Goal: Task Accomplishment & Management: Use online tool/utility

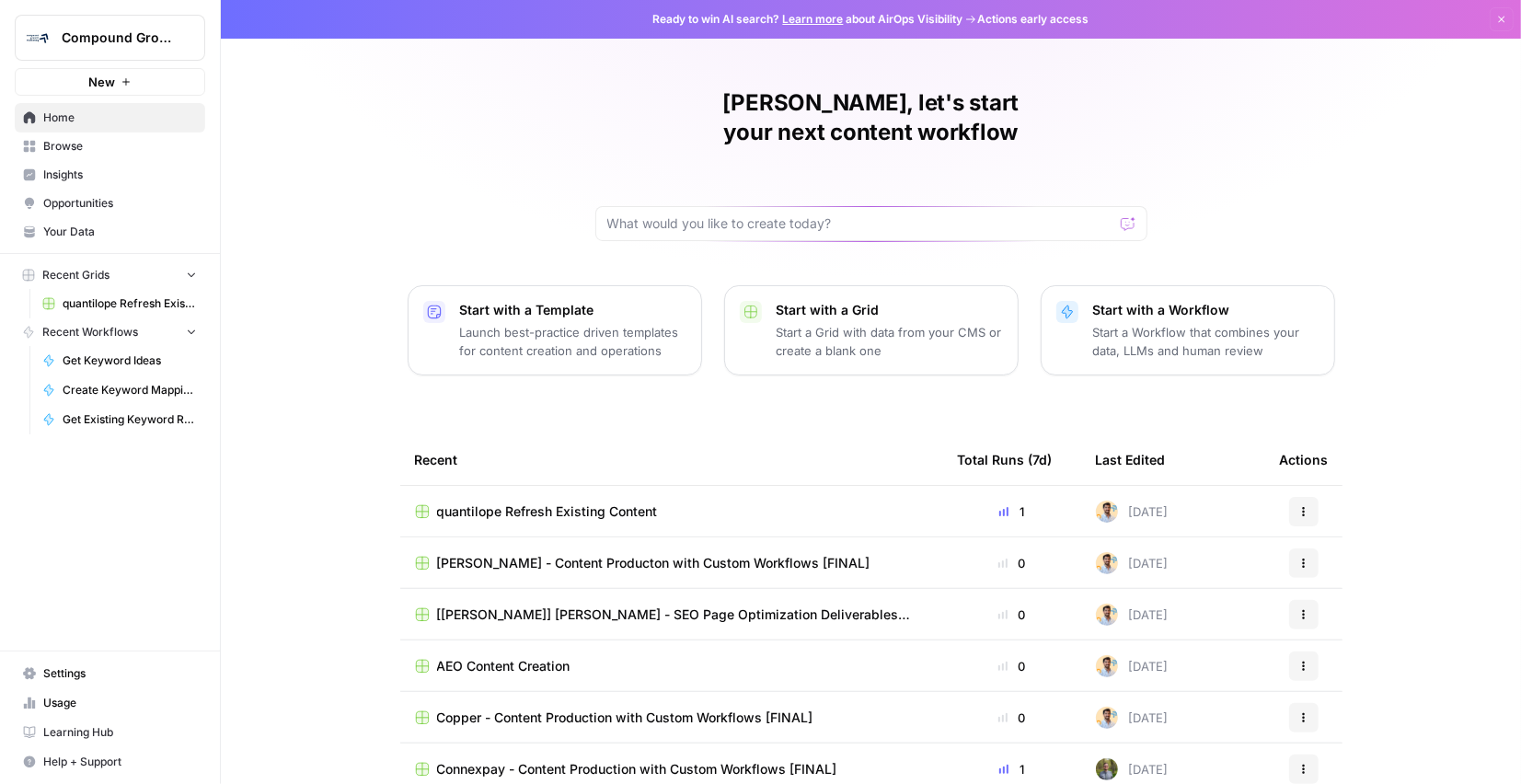
click at [87, 147] on span "Browse" at bounding box center [120, 146] width 153 height 17
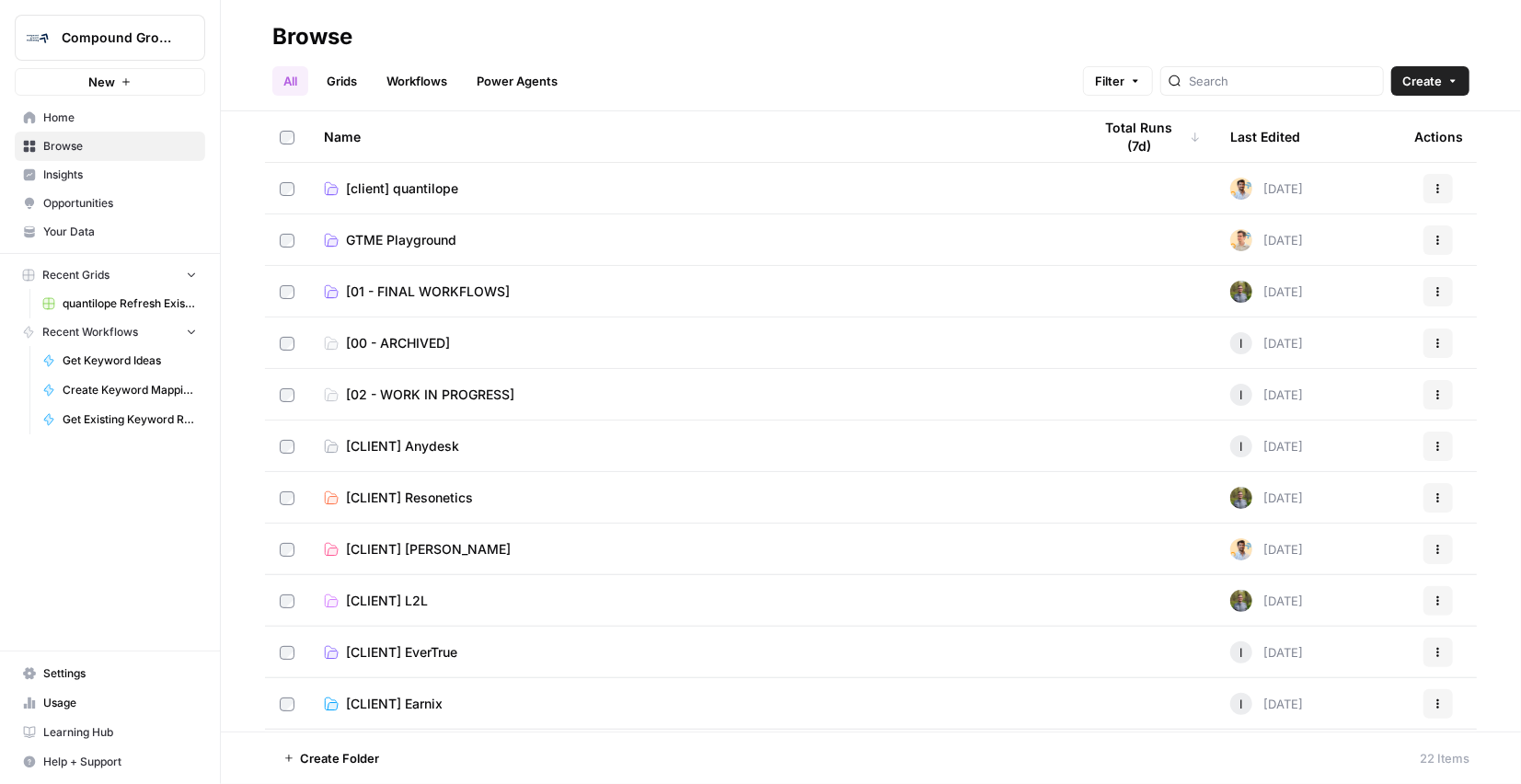
click at [438, 559] on td "[CLIENT] [PERSON_NAME]" at bounding box center [693, 548] width 768 height 51
click at [438, 558] on td "[CLIENT] [PERSON_NAME]" at bounding box center [693, 548] width 768 height 51
click at [439, 547] on span "[CLIENT] [PERSON_NAME]" at bounding box center [428, 549] width 164 height 18
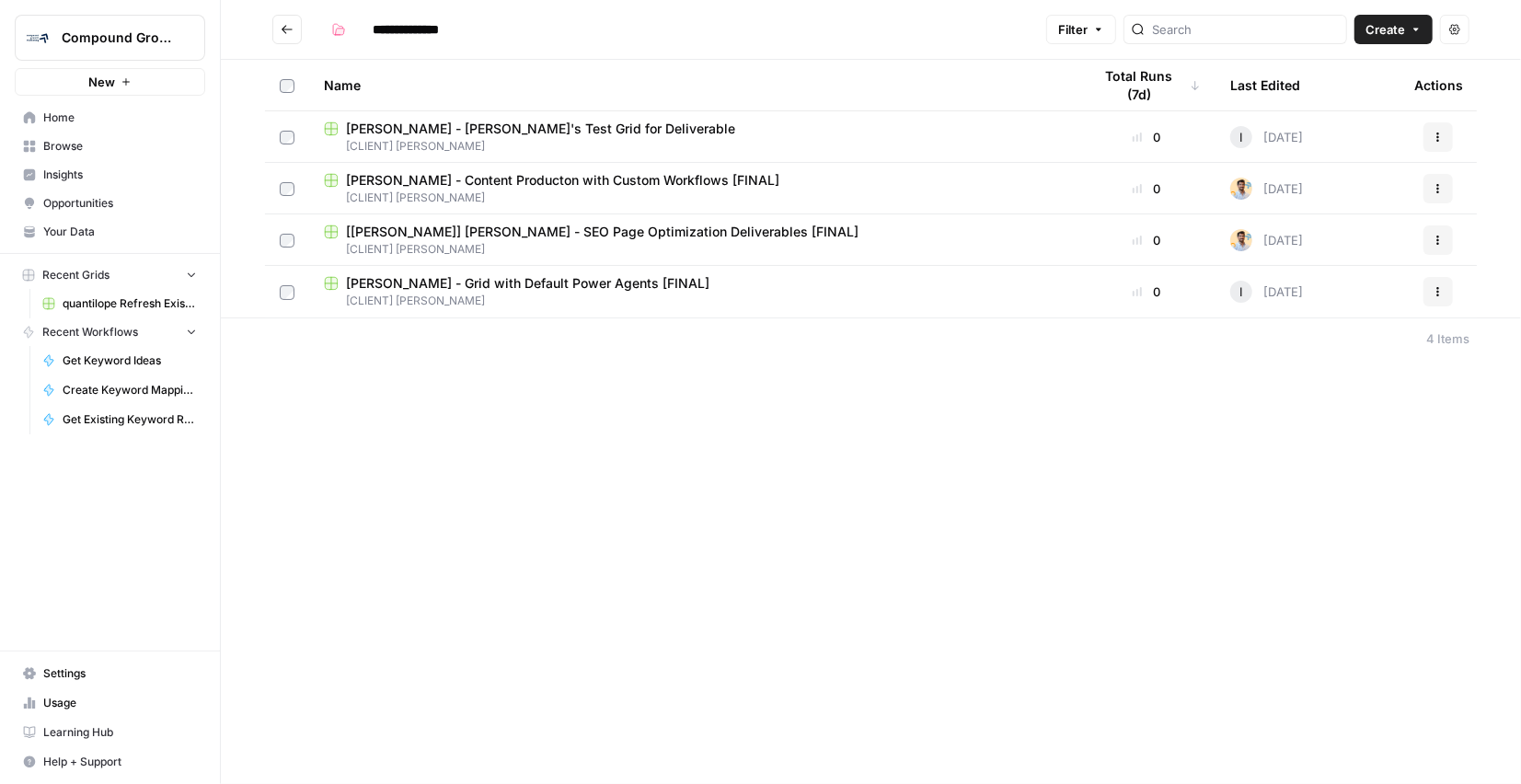
click at [585, 182] on span "[PERSON_NAME] - Content Producton with Custom Workflows [FINAL]" at bounding box center [562, 180] width 434 height 18
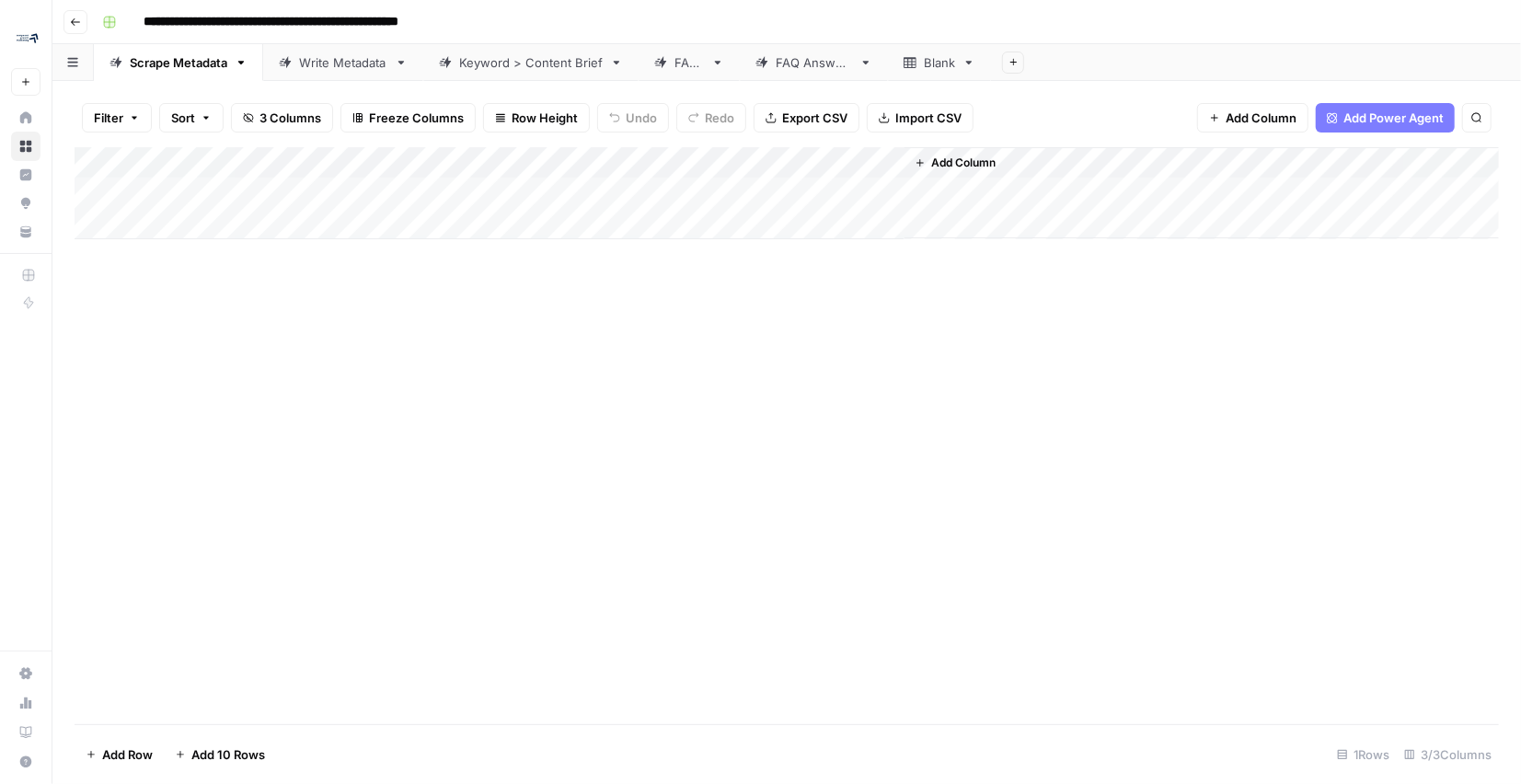
click at [540, 68] on div "Keyword > Content Brief" at bounding box center [531, 63] width 144 height 18
click at [302, 397] on div "Add Column" at bounding box center [786, 303] width 1424 height 311
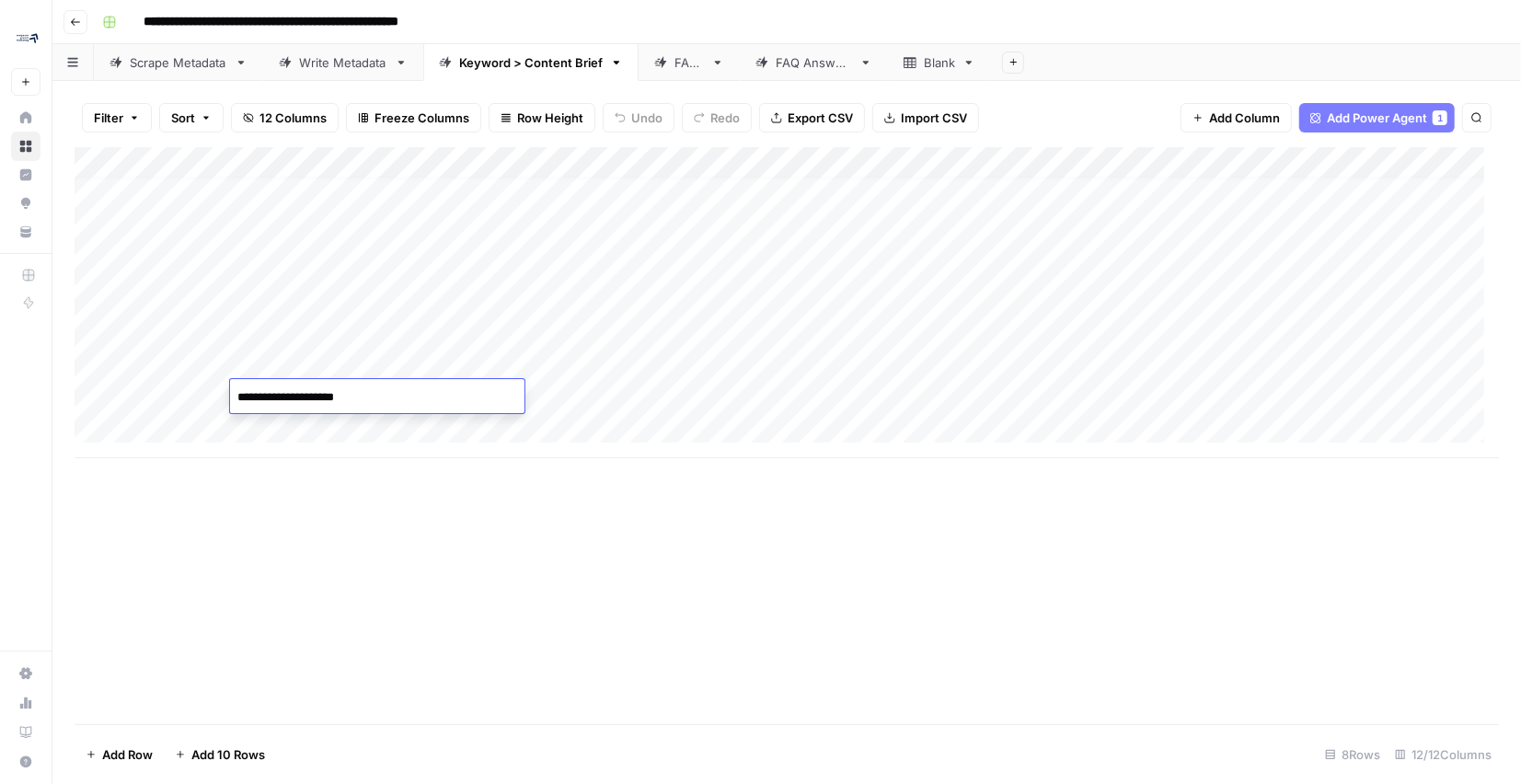
click at [302, 397] on textarea "**********" at bounding box center [377, 397] width 294 height 26
click at [735, 161] on div "Add Column" at bounding box center [786, 303] width 1424 height 311
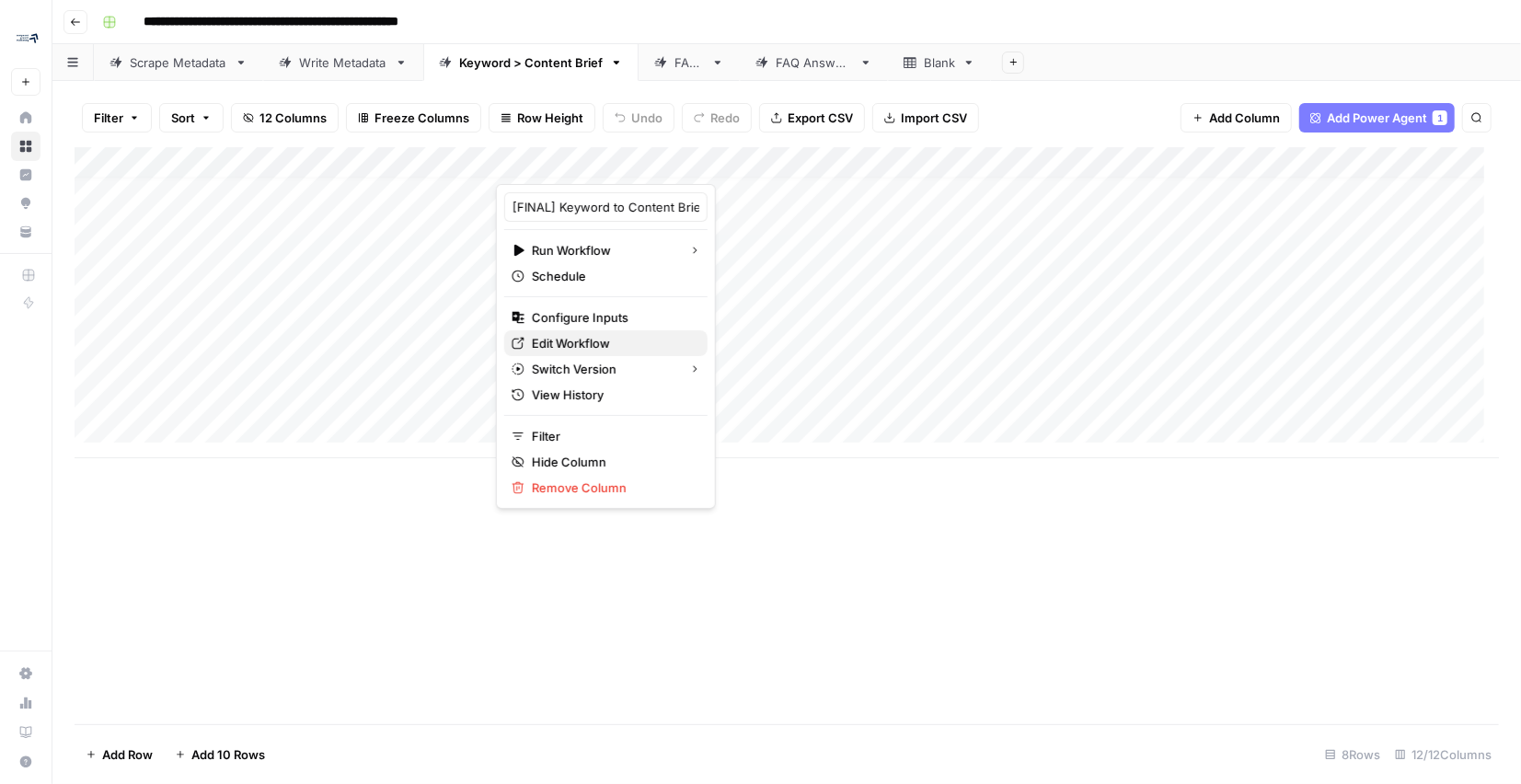
click at [587, 342] on span "Edit Workflow" at bounding box center [613, 343] width 161 height 18
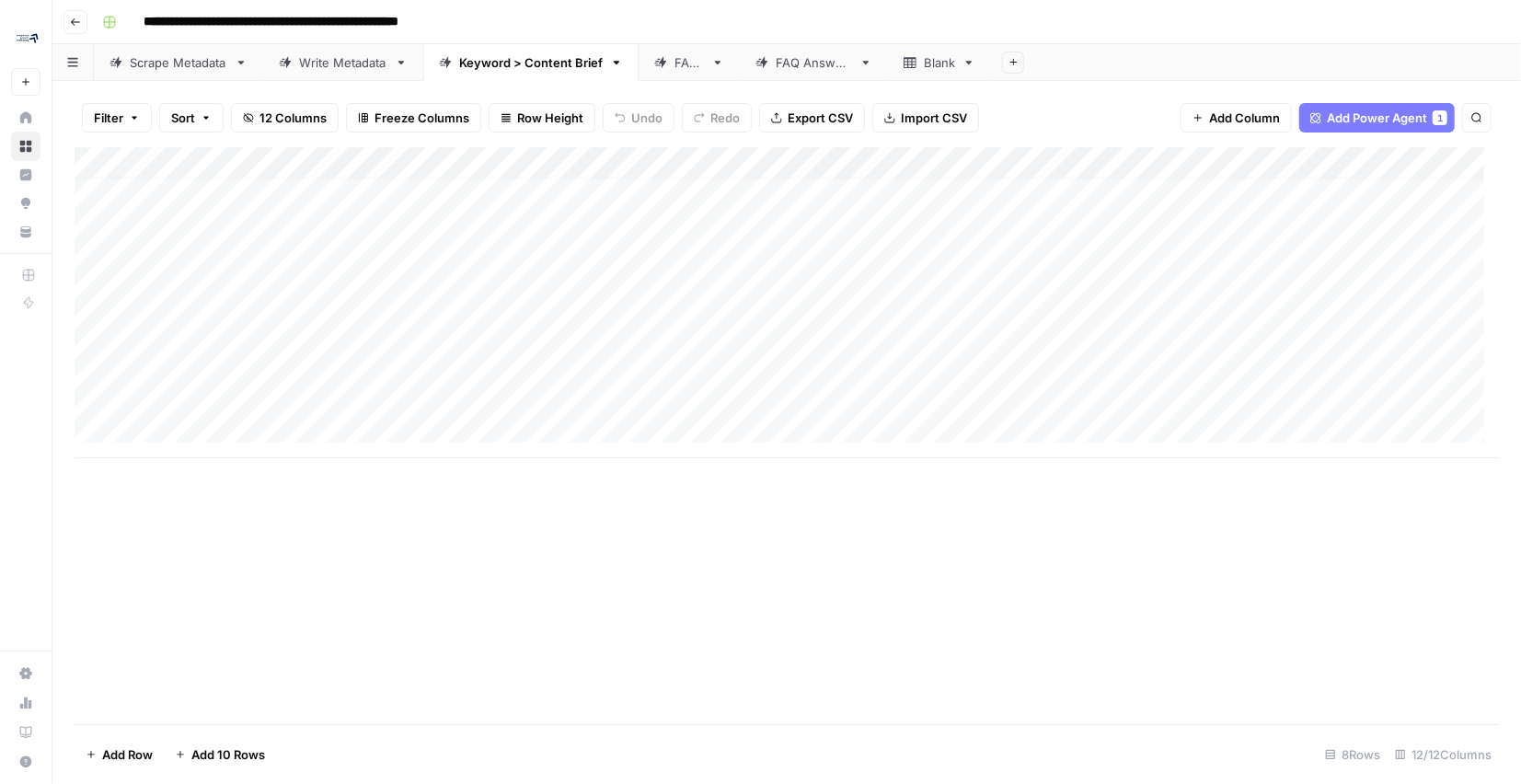
click at [324, 398] on div "Add Column" at bounding box center [786, 303] width 1424 height 311
click at [324, 398] on textarea "**********" at bounding box center [377, 397] width 294 height 26
click at [732, 158] on div "Add Column" at bounding box center [786, 303] width 1424 height 311
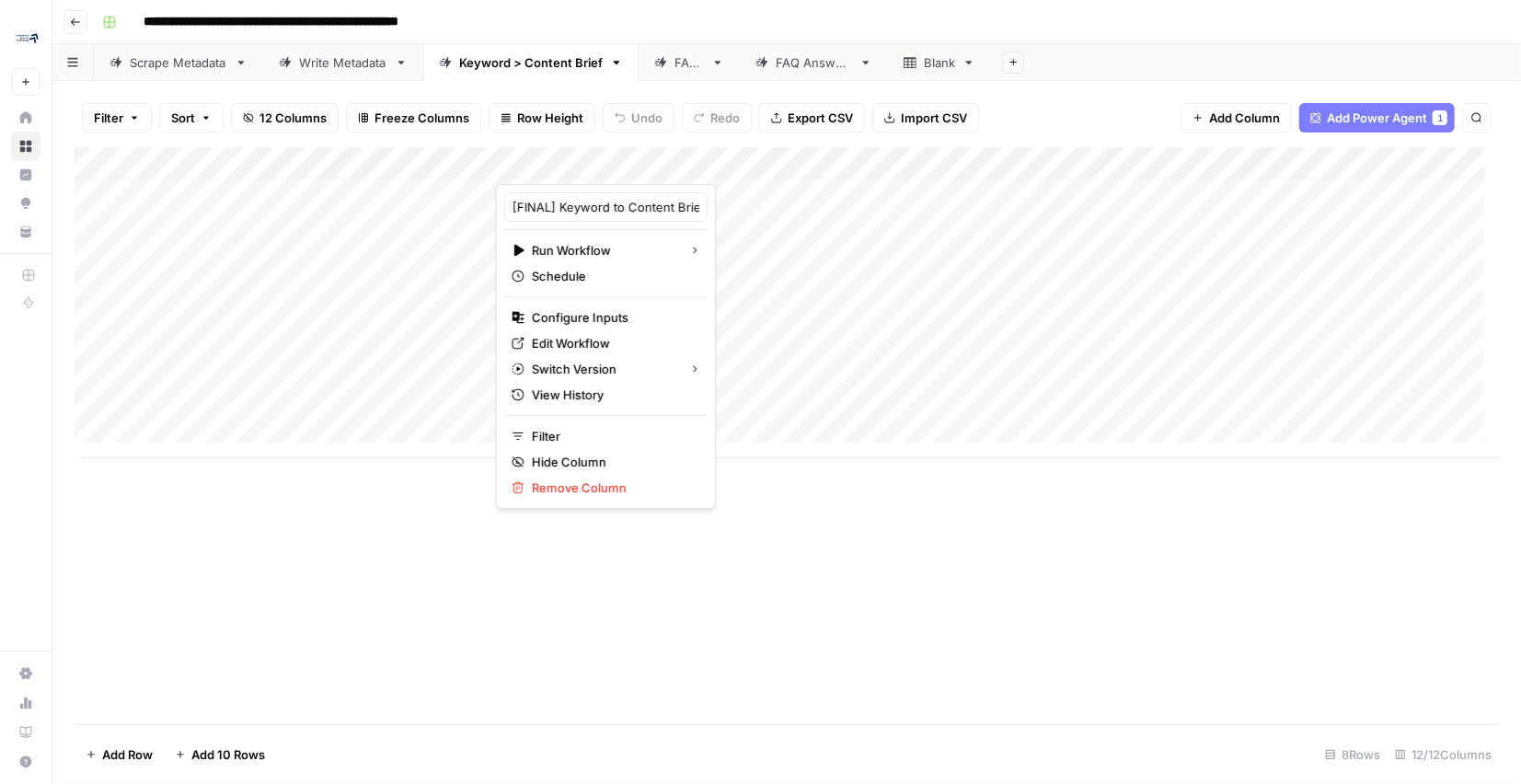
click at [993, 4] on header "**********" at bounding box center [787, 22] width 1469 height 44
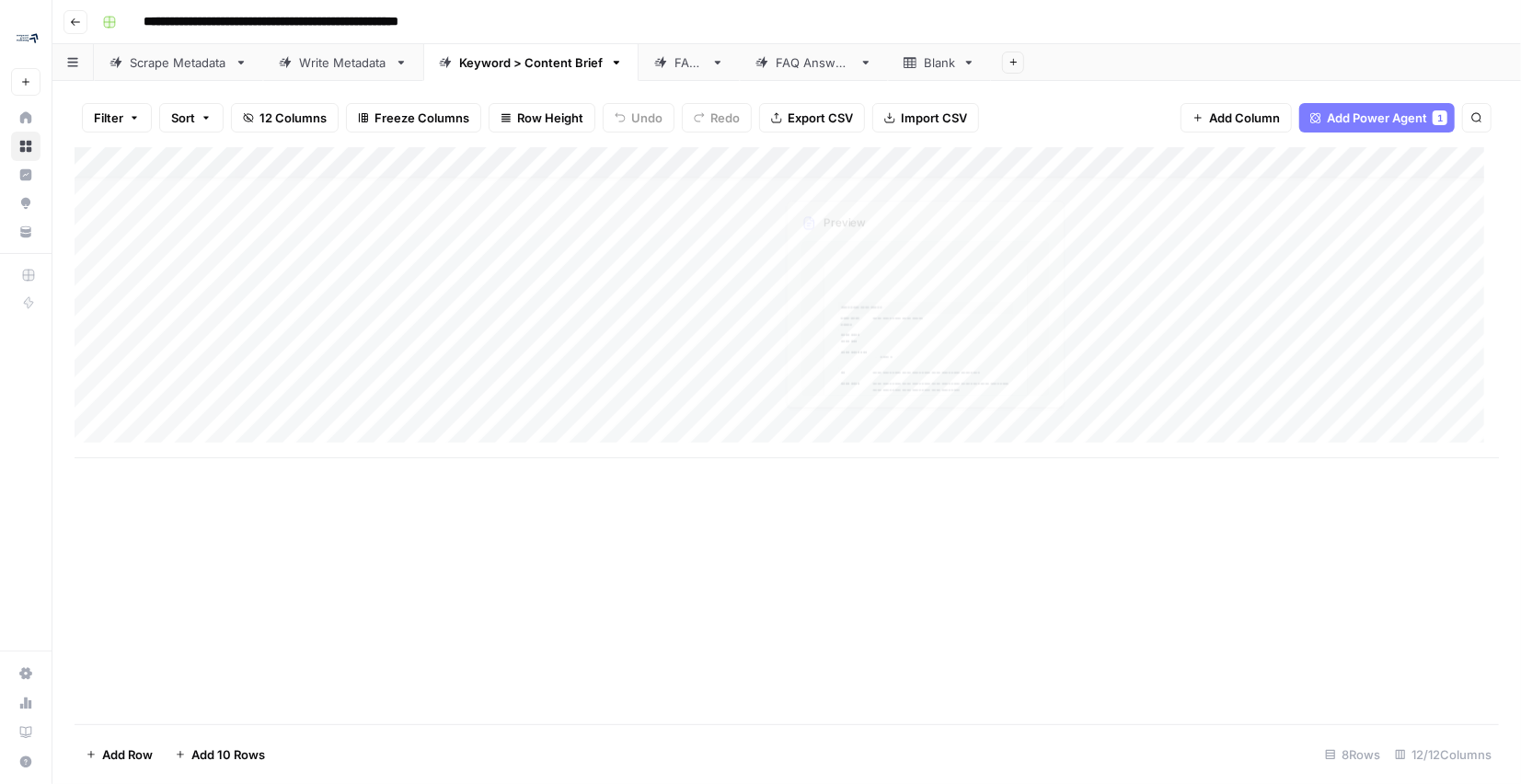
scroll to position [0, 0]
click at [737, 155] on div "Add Column" at bounding box center [786, 303] width 1424 height 311
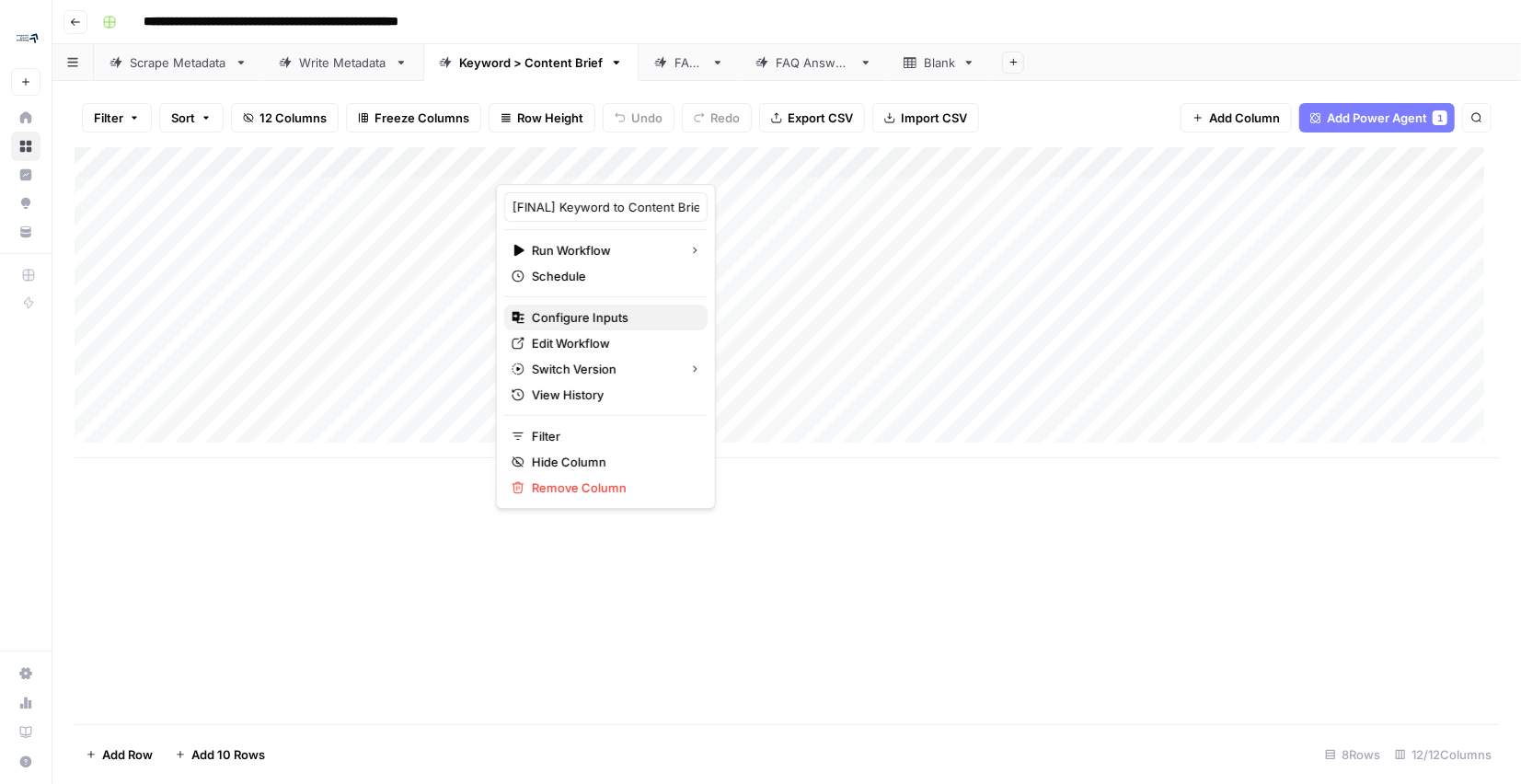
click at [593, 322] on span "Configure Inputs" at bounding box center [613, 317] width 161 height 18
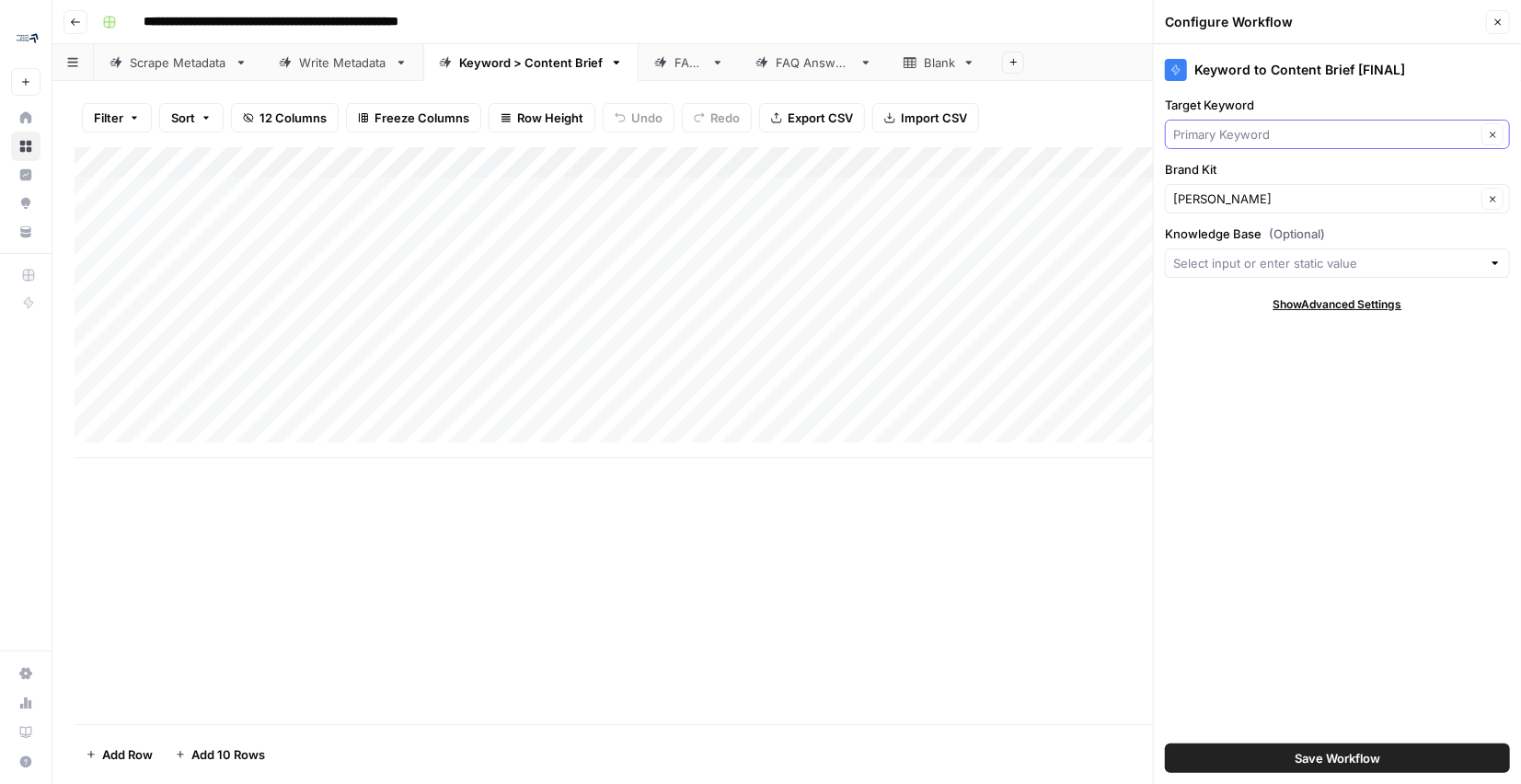
click at [1204, 133] on input "Target Keyword" at bounding box center [1325, 134] width 303 height 18
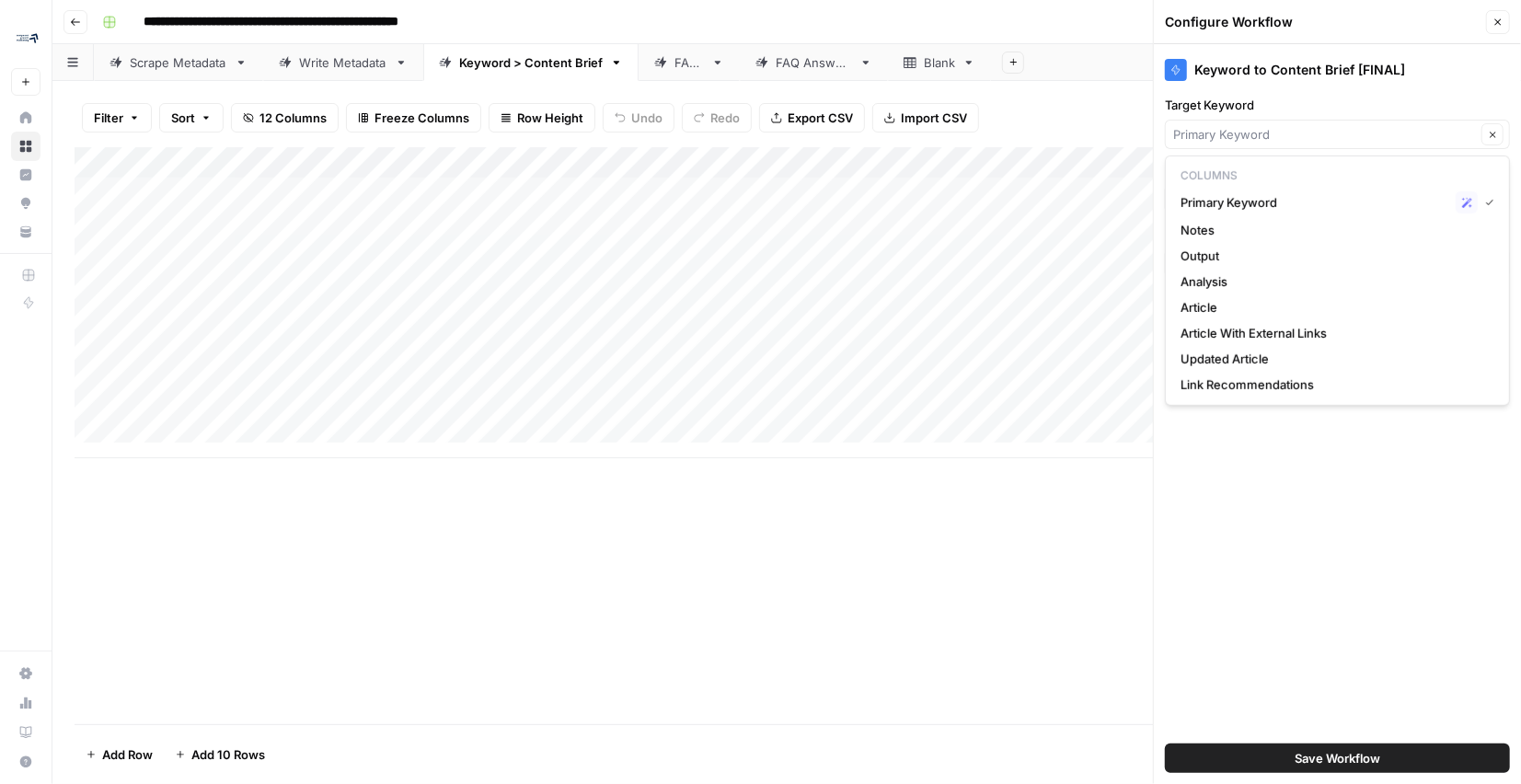
type input "Primary Keyword"
click at [1270, 109] on label "Target Keyword" at bounding box center [1338, 105] width 345 height 18
click at [1270, 126] on input "Primary Keyword" at bounding box center [1325, 134] width 303 height 18
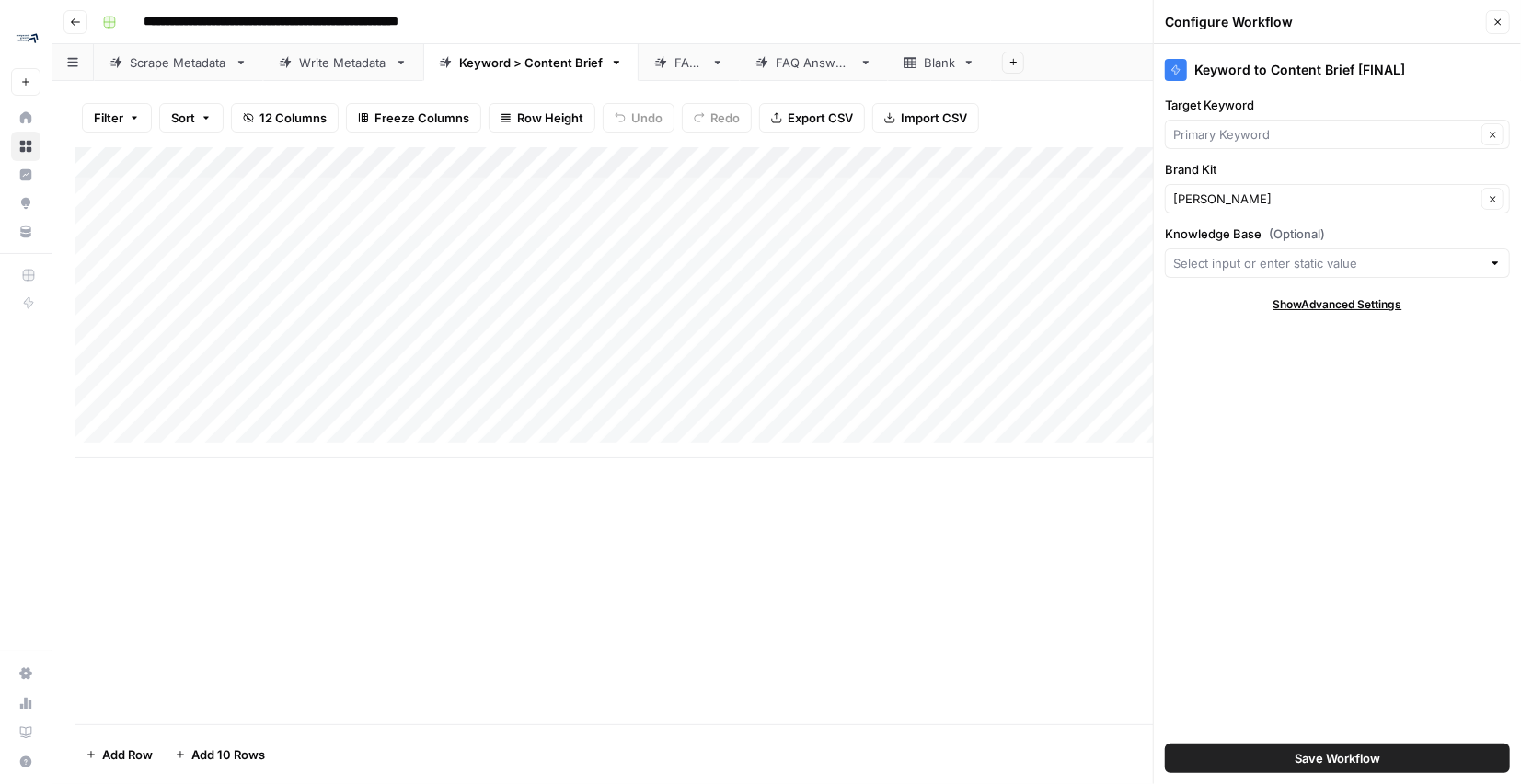
click at [1361, 53] on div "Keyword to Content Brief [FINAL]" at bounding box center [1338, 64] width 345 height 41
click at [1244, 256] on input "Knowledge Base (Optional)" at bounding box center [1327, 263] width 308 height 18
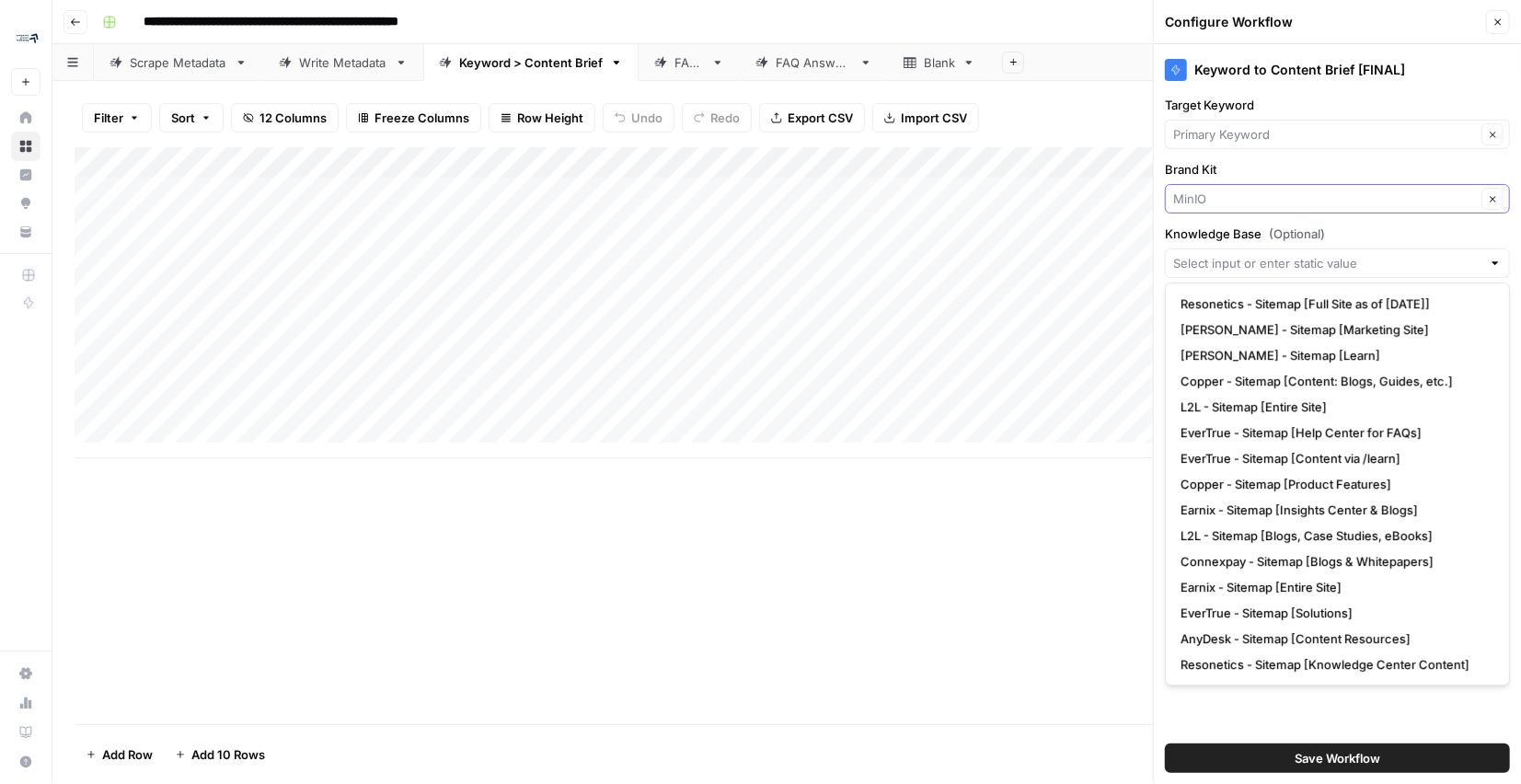
click at [1293, 195] on input "Brand Kit" at bounding box center [1325, 198] width 303 height 18
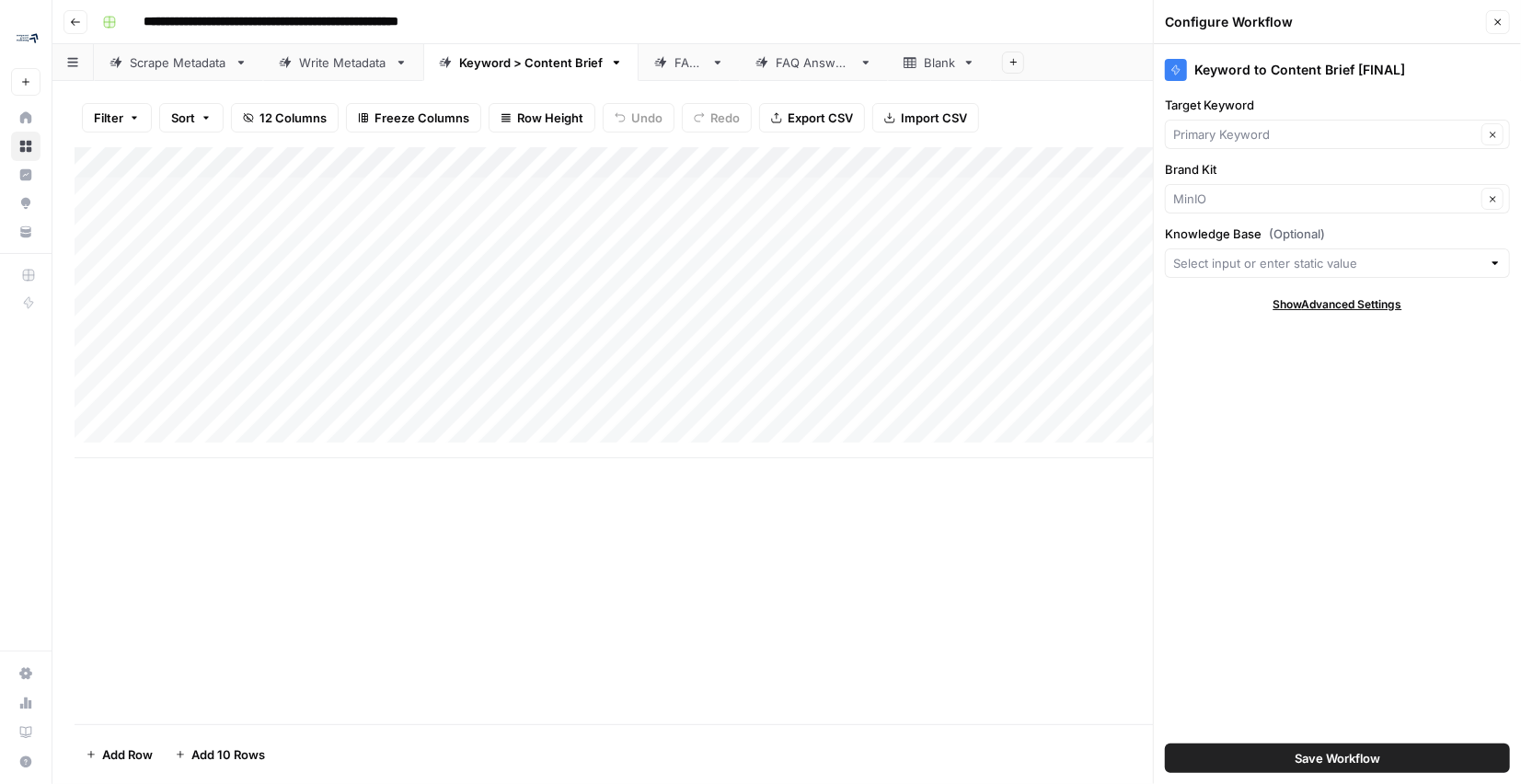
click at [1089, 486] on div "Add Column" at bounding box center [786, 435] width 1424 height 577
click at [929, 222] on div "Add Column" at bounding box center [786, 303] width 1424 height 311
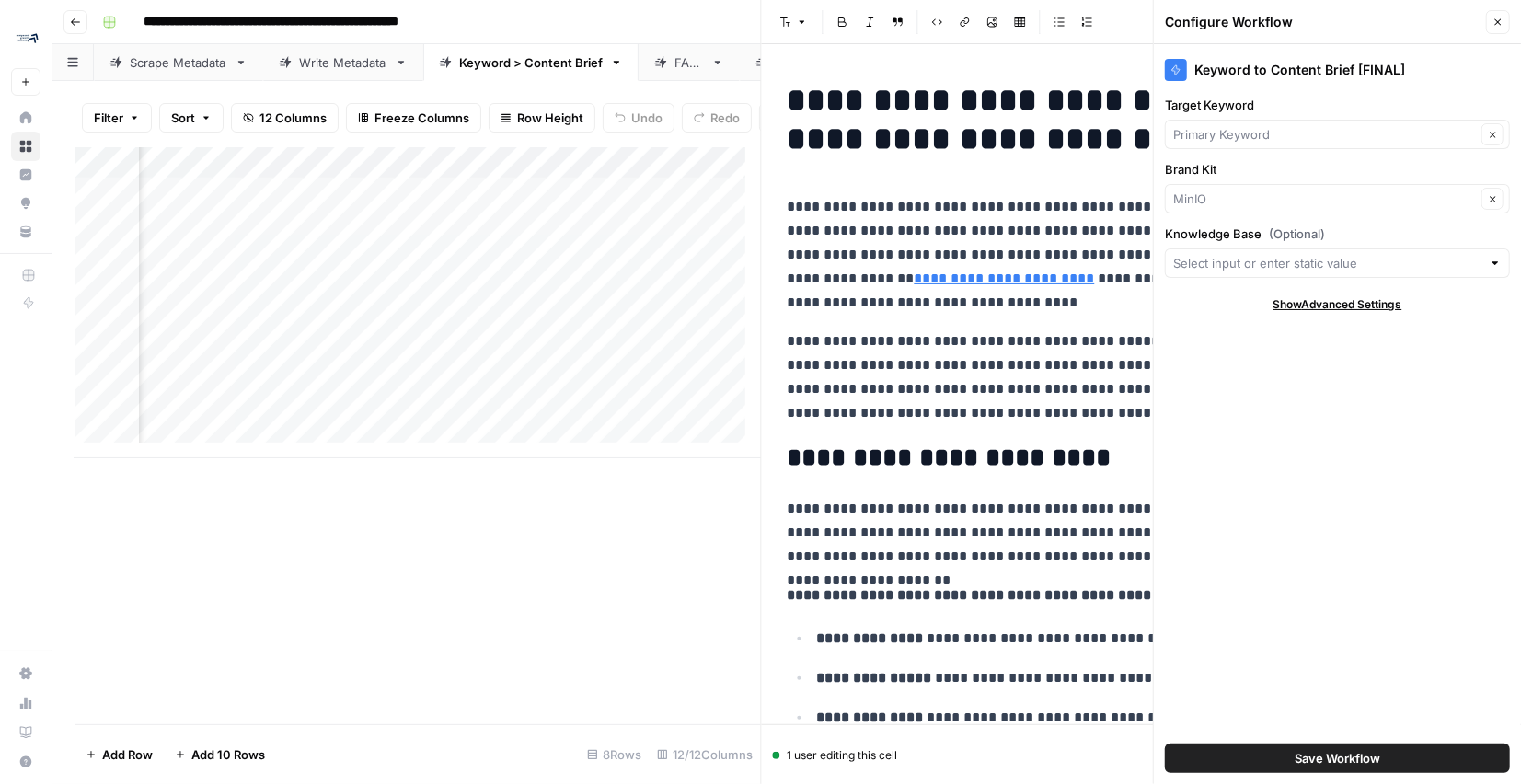
click at [1500, 21] on icon "button" at bounding box center [1498, 22] width 11 height 11
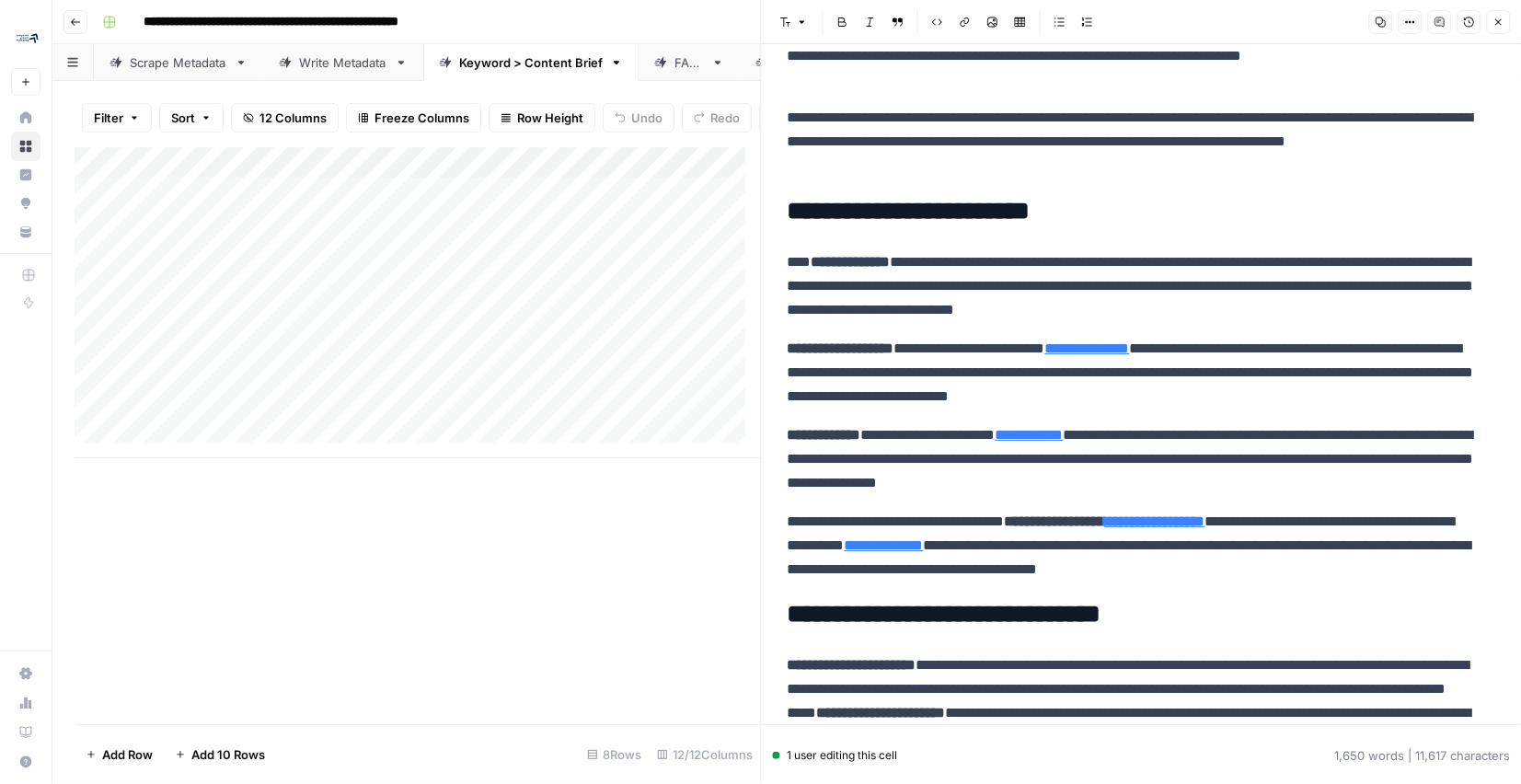
click at [1502, 24] on icon "button" at bounding box center [1498, 22] width 11 height 11
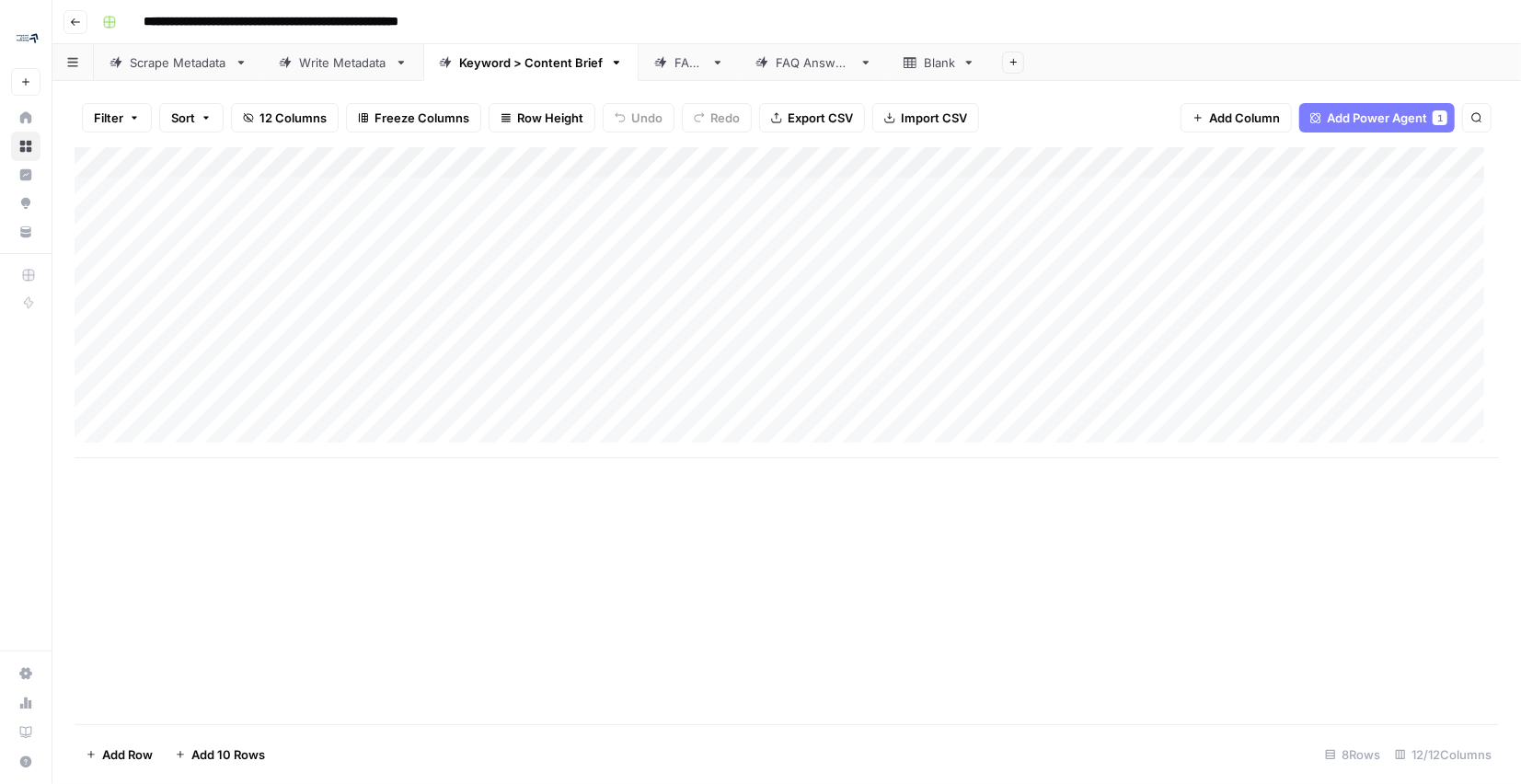
click at [312, 69] on div "Write Metadata" at bounding box center [343, 63] width 89 height 18
click at [766, 163] on div "Add Column" at bounding box center [786, 193] width 1424 height 92
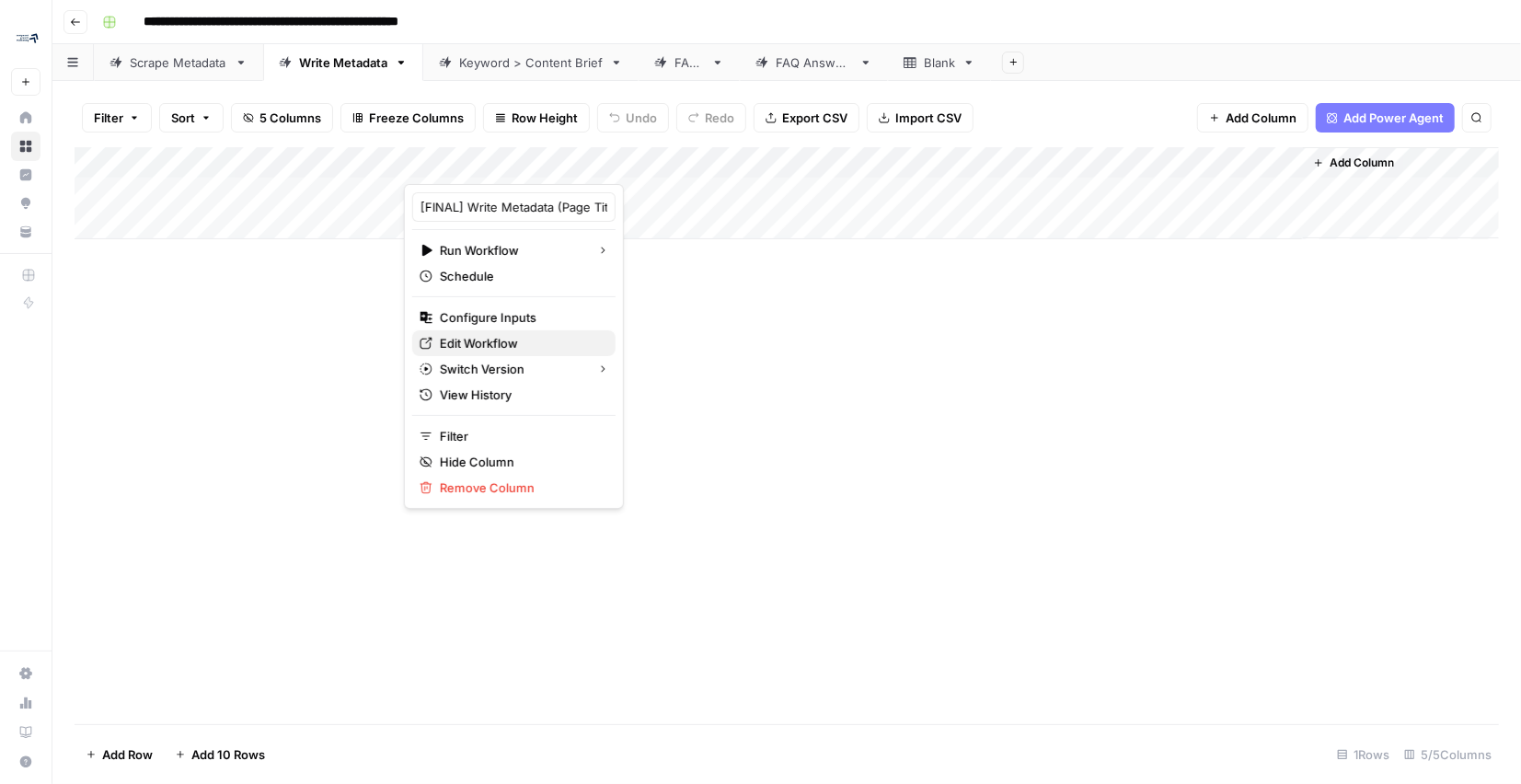
click at [513, 344] on span "Edit Workflow" at bounding box center [520, 343] width 161 height 18
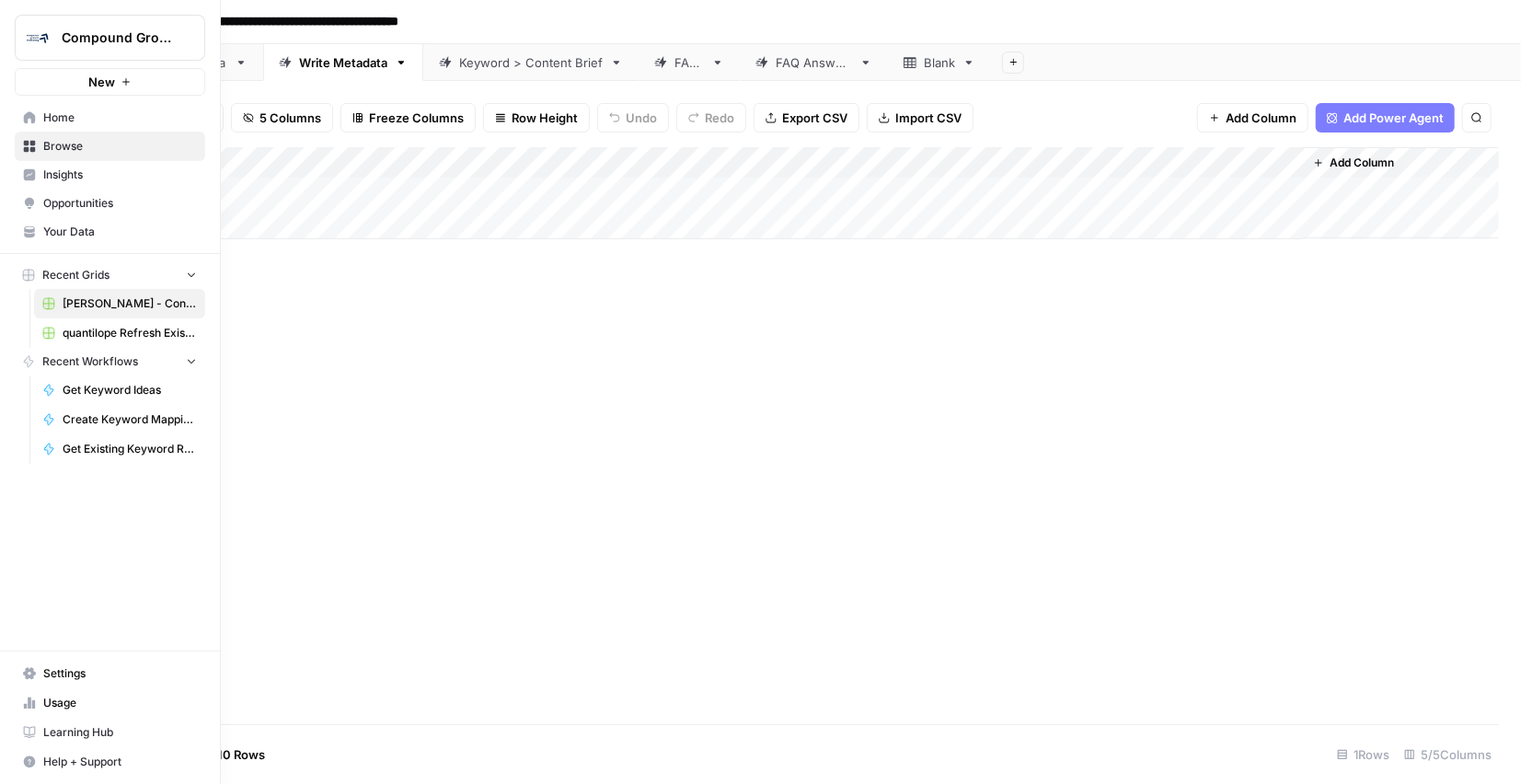
click at [57, 147] on span "Browse" at bounding box center [120, 146] width 153 height 17
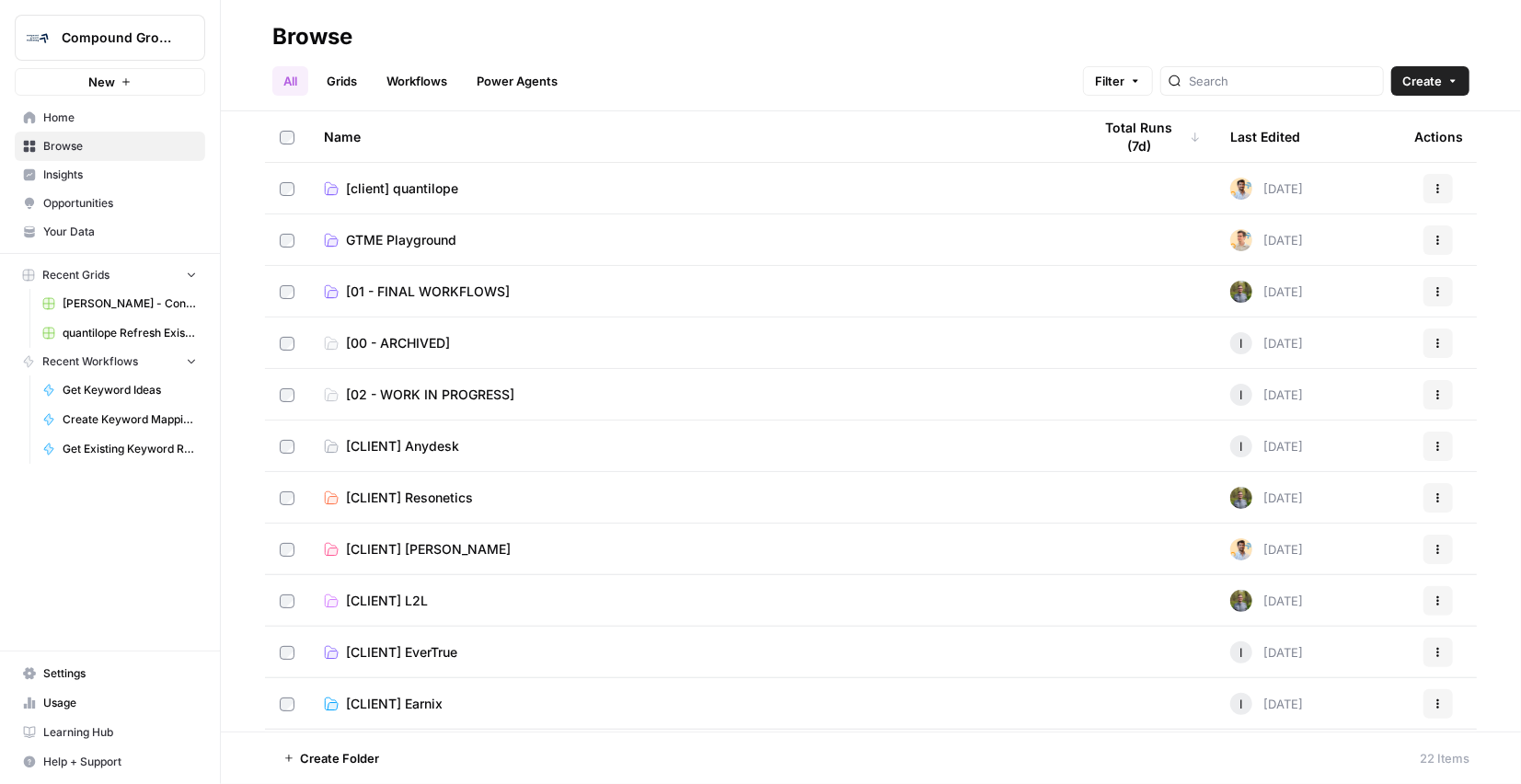
scroll to position [342, 0]
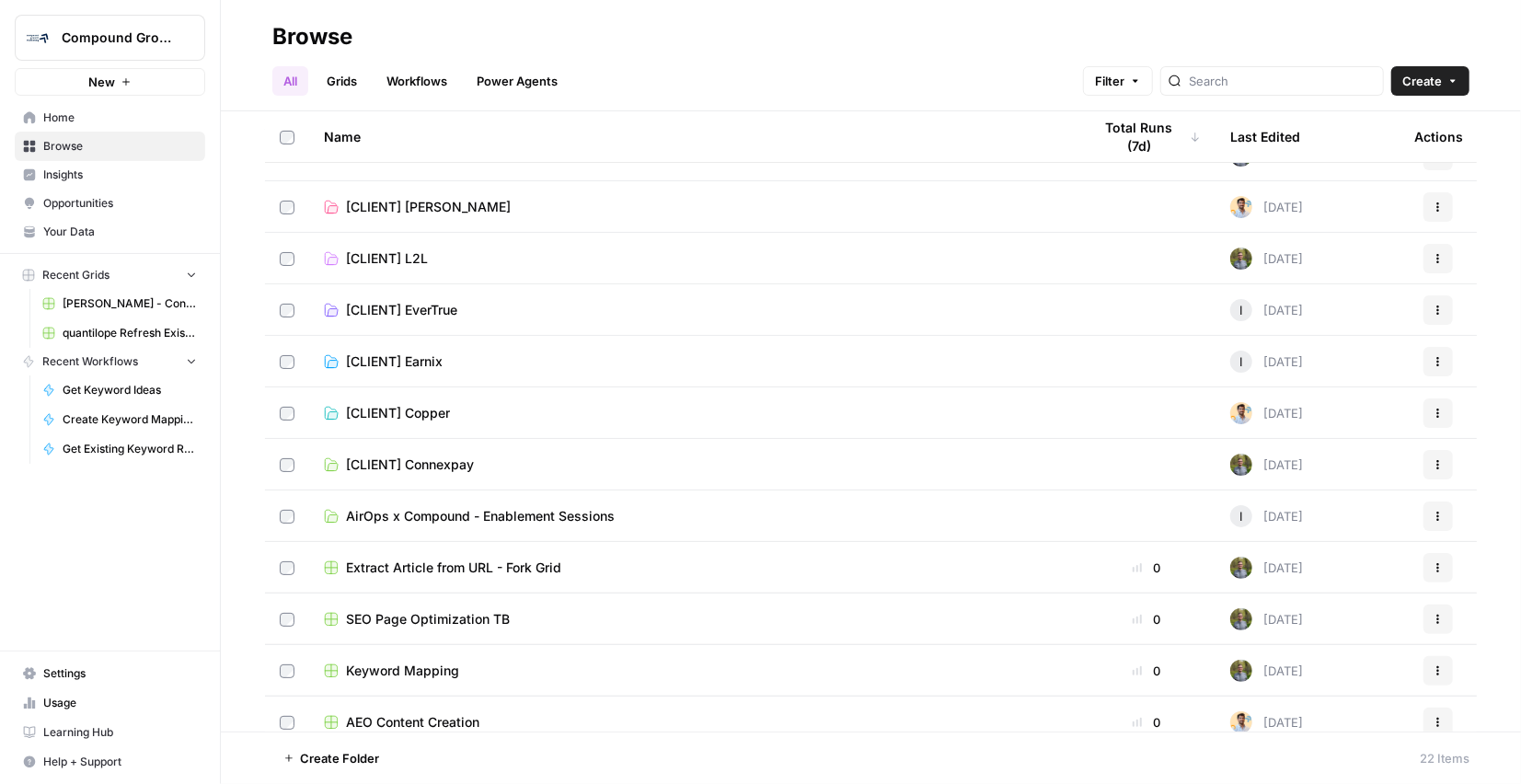
click at [421, 399] on td "[CLIENT] Copper" at bounding box center [693, 412] width 768 height 51
click at [424, 409] on span "[CLIENT] Copper" at bounding box center [398, 412] width 104 height 18
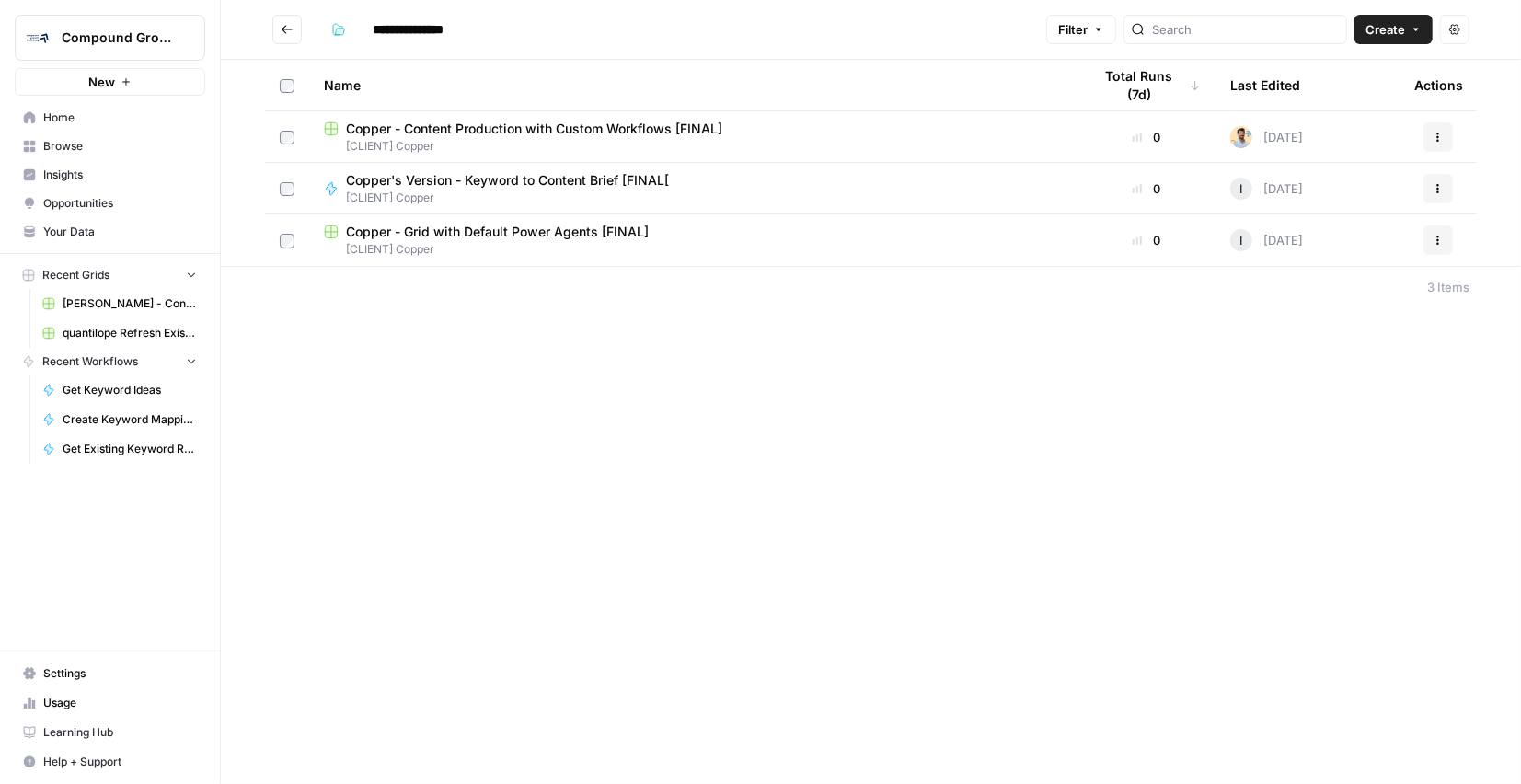
click at [483, 131] on span "Copper - Content Production with Custom Workflows [FINAL]" at bounding box center [534, 129] width 377 height 18
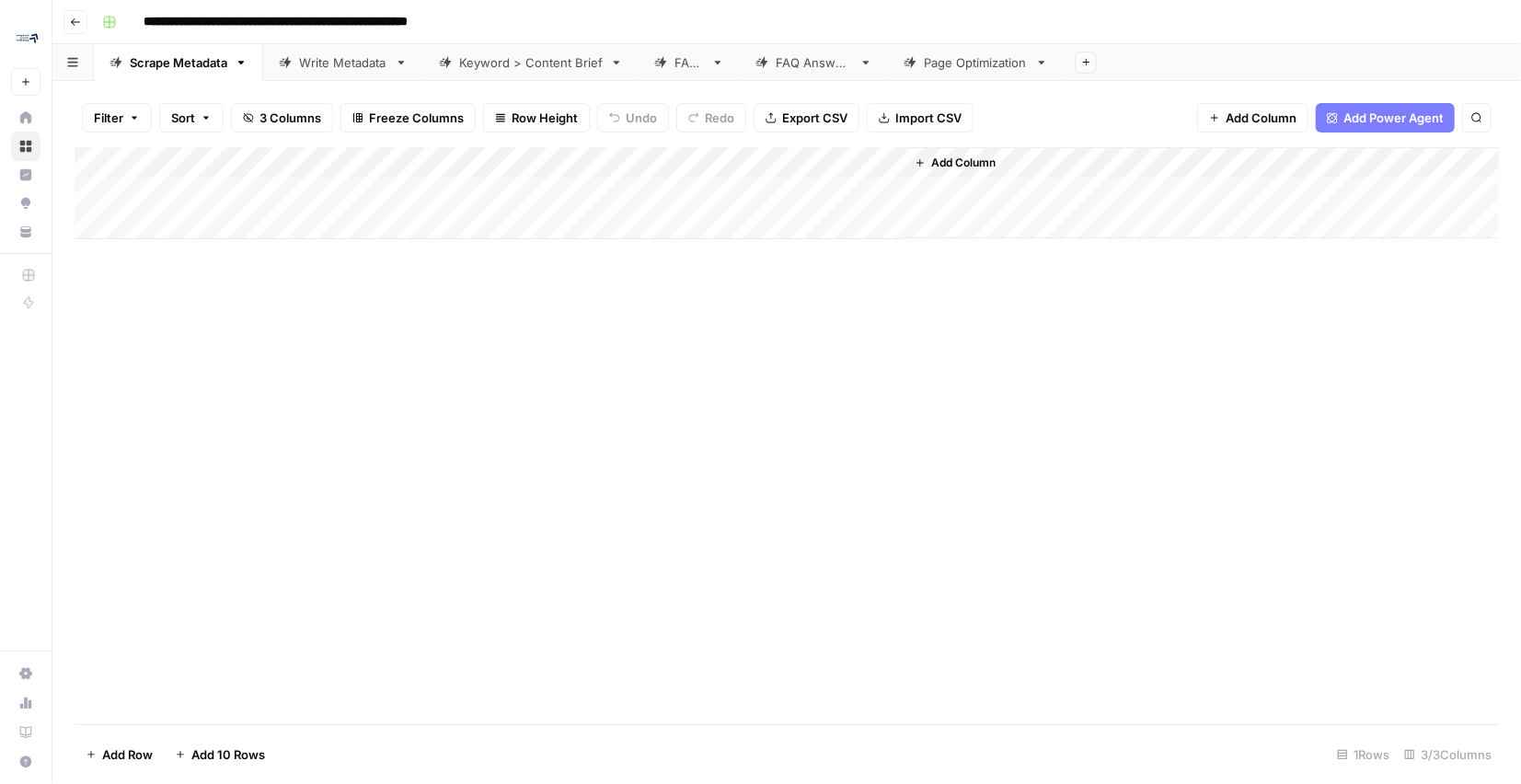
click at [957, 64] on div "Page Optimization" at bounding box center [976, 63] width 104 height 18
click at [881, 192] on div "Add Column" at bounding box center [786, 412] width 1424 height 530
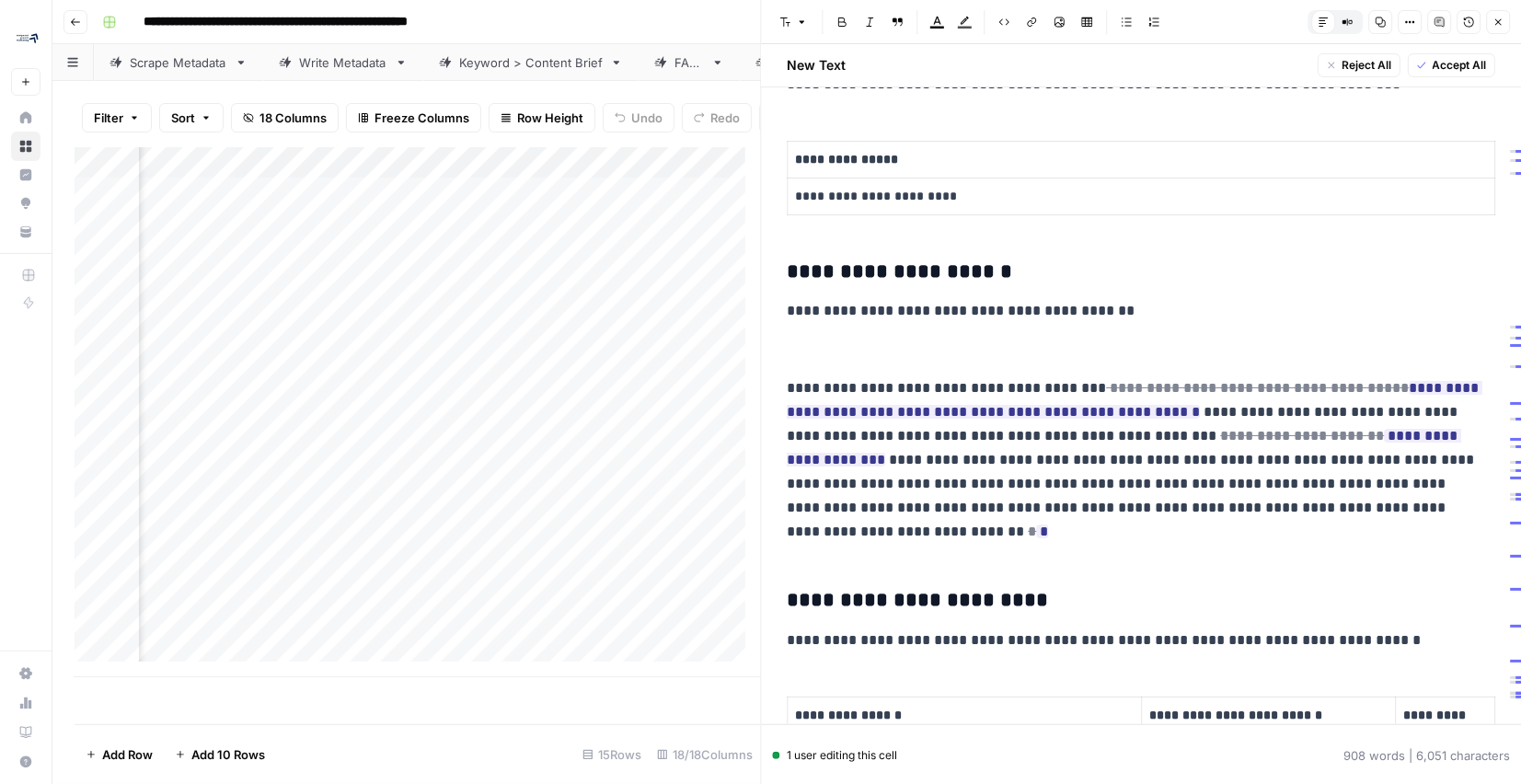
scroll to position [351, 0]
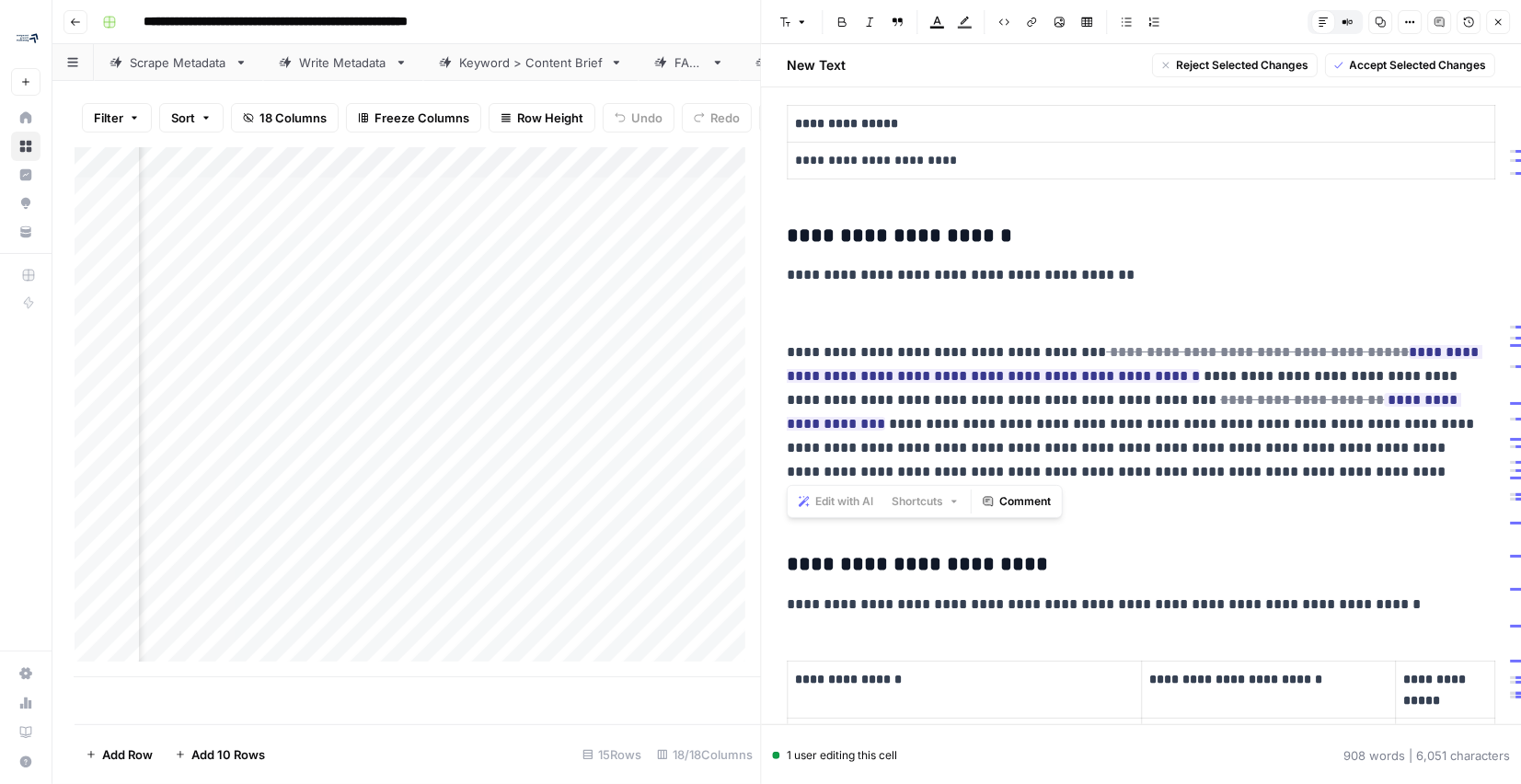
drag, startPoint x: 1431, startPoint y: 476, endPoint x: 762, endPoint y: 342, distance: 682.3
click at [762, 342] on div "**********" at bounding box center [1142, 392] width 761 height 784
drag, startPoint x: 798, startPoint y: 323, endPoint x: 1022, endPoint y: 509, distance: 291.2
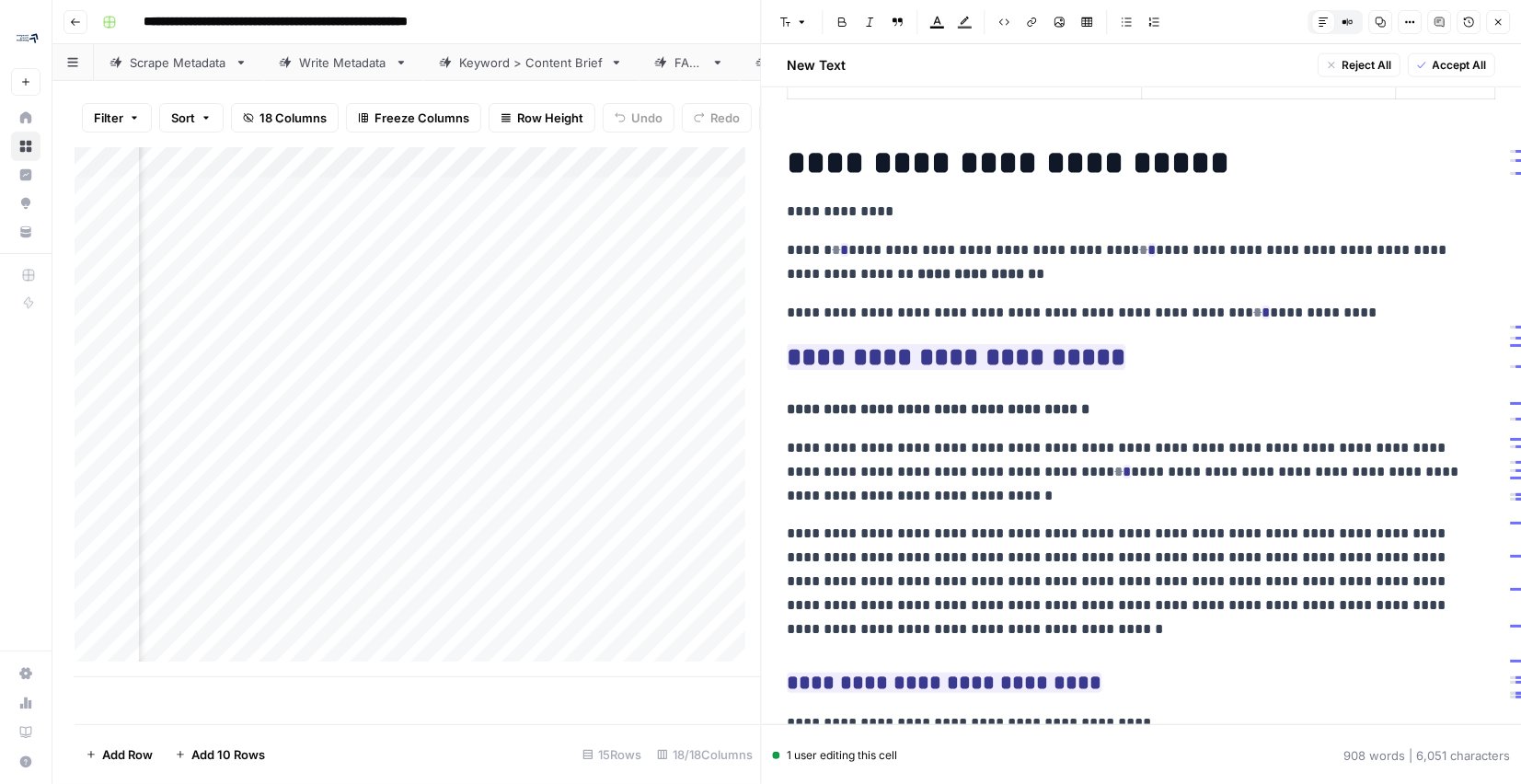
scroll to position [1446, 0]
click at [1023, 288] on div "**********" at bounding box center [1141, 523] width 731 height 3706
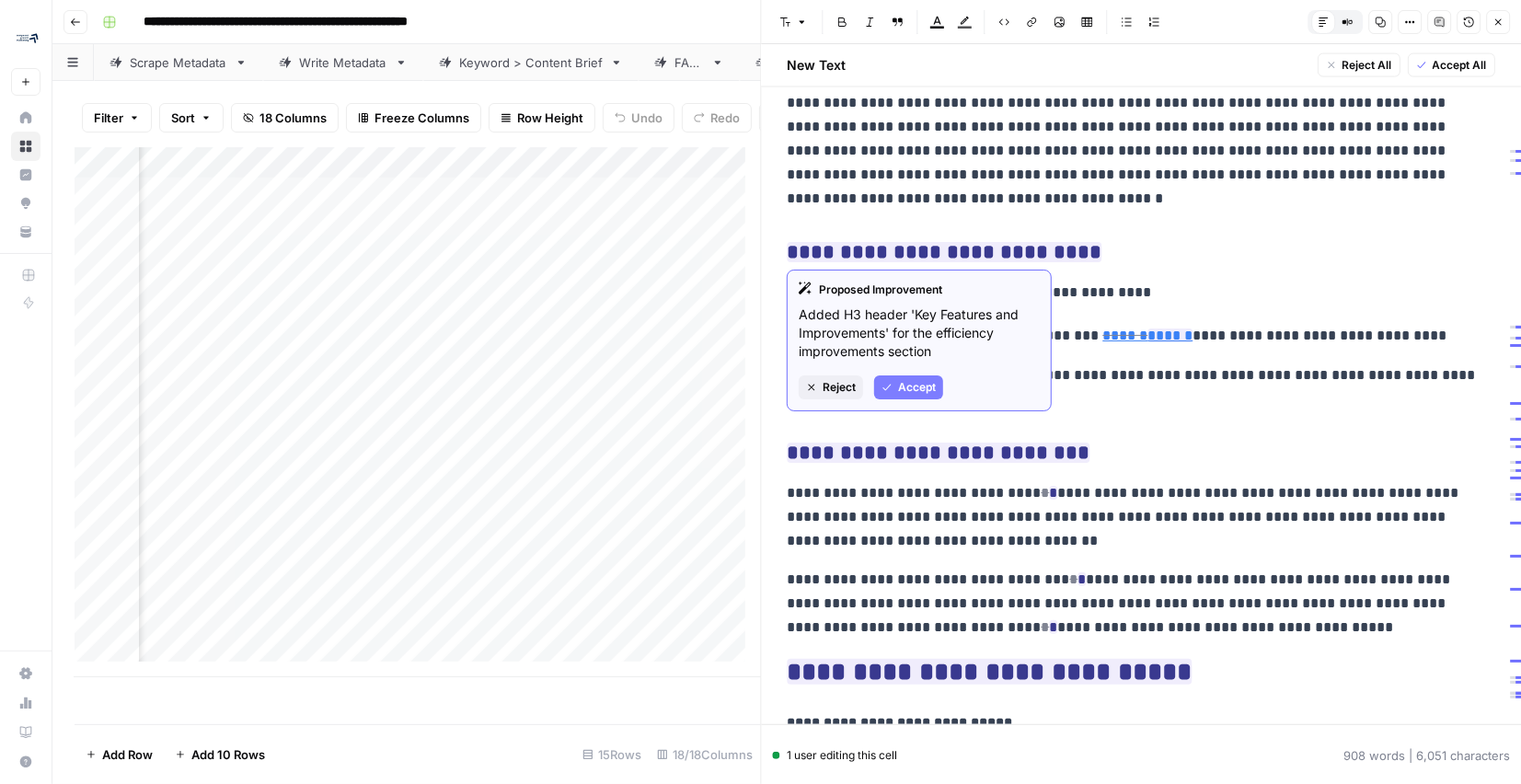
click at [1206, 208] on div "**********" at bounding box center [1141, 94] width 731 height 3706
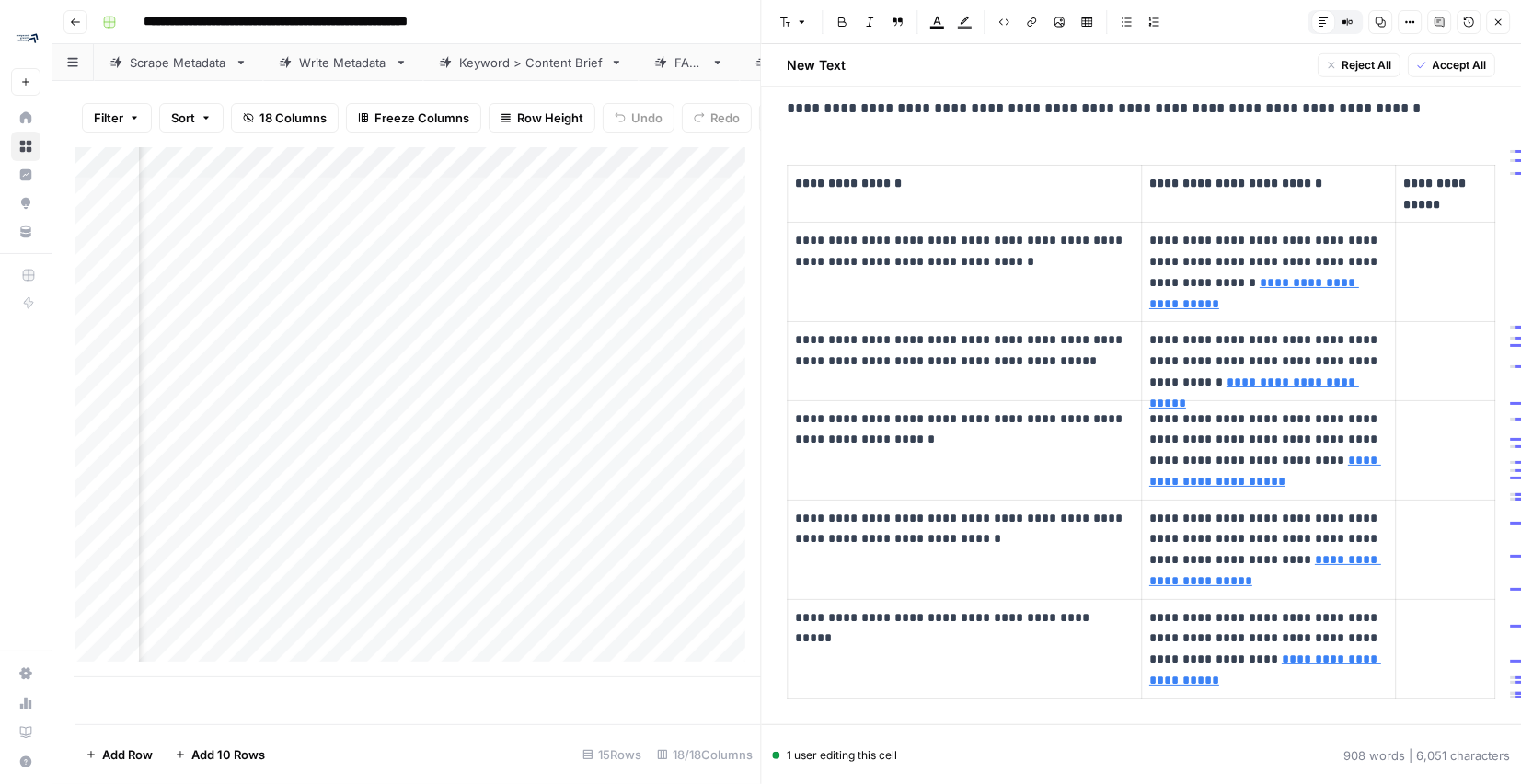
scroll to position [846, 0]
drag, startPoint x: 1140, startPoint y: 241, endPoint x: 1225, endPoint y: 299, distance: 102.9
click at [1225, 299] on td "**********" at bounding box center [1269, 273] width 254 height 100
click at [1430, 425] on td at bounding box center [1446, 451] width 100 height 100
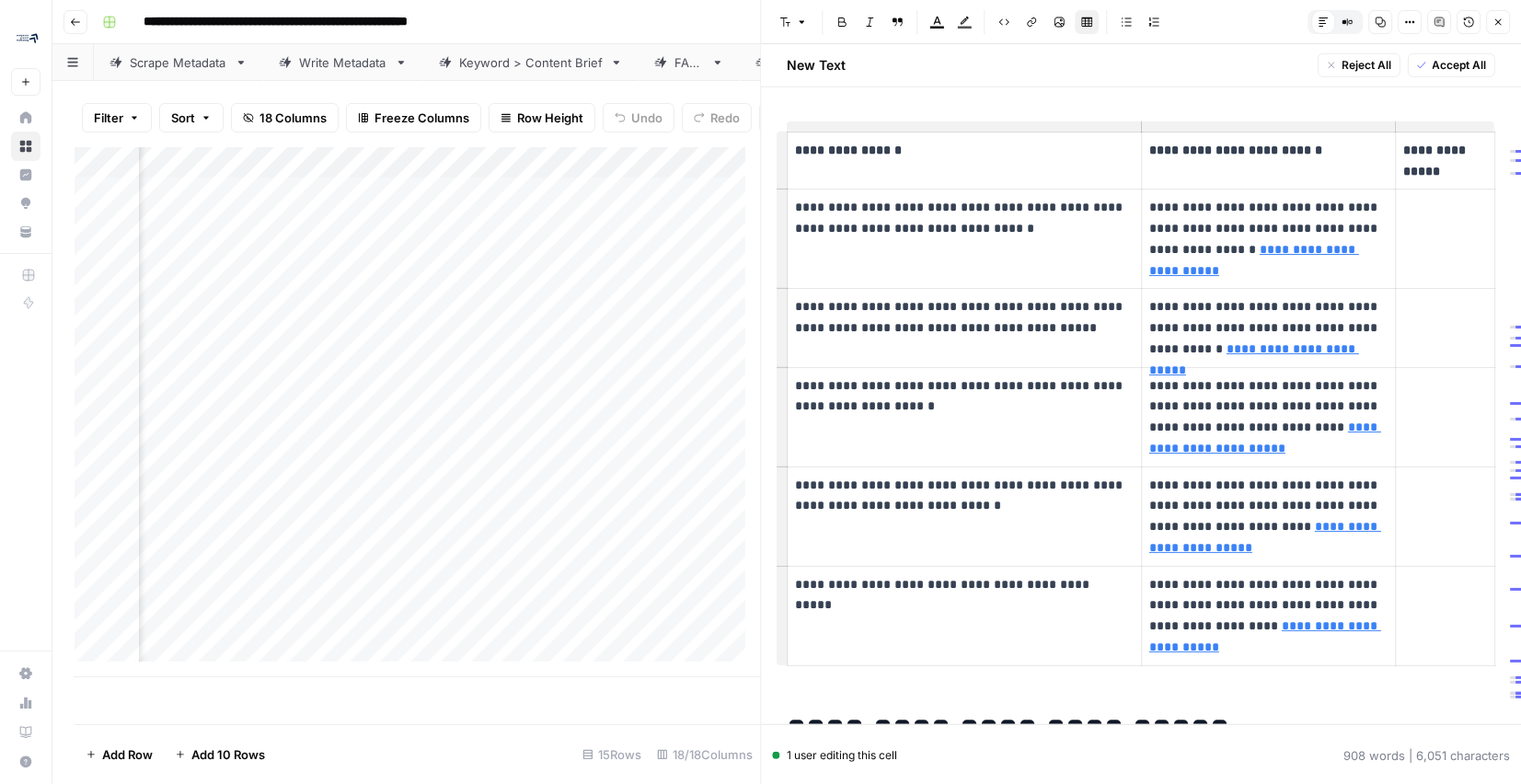
scroll to position [824, 0]
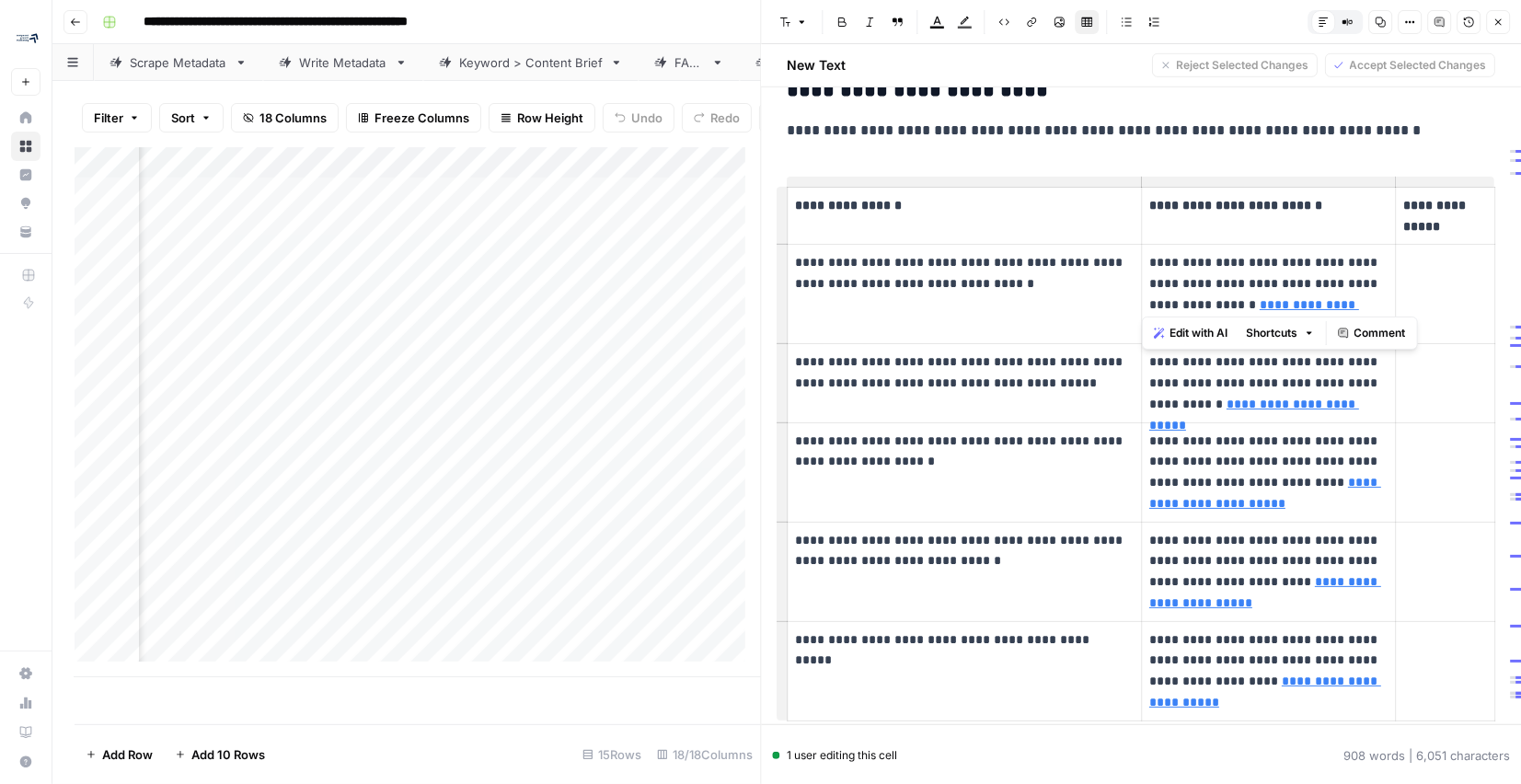
drag, startPoint x: 1141, startPoint y: 260, endPoint x: 1200, endPoint y: 296, distance: 69.1
click at [1200, 296] on p "**********" at bounding box center [1266, 294] width 234 height 84
click at [1149, 255] on p "**********" at bounding box center [1266, 294] width 234 height 84
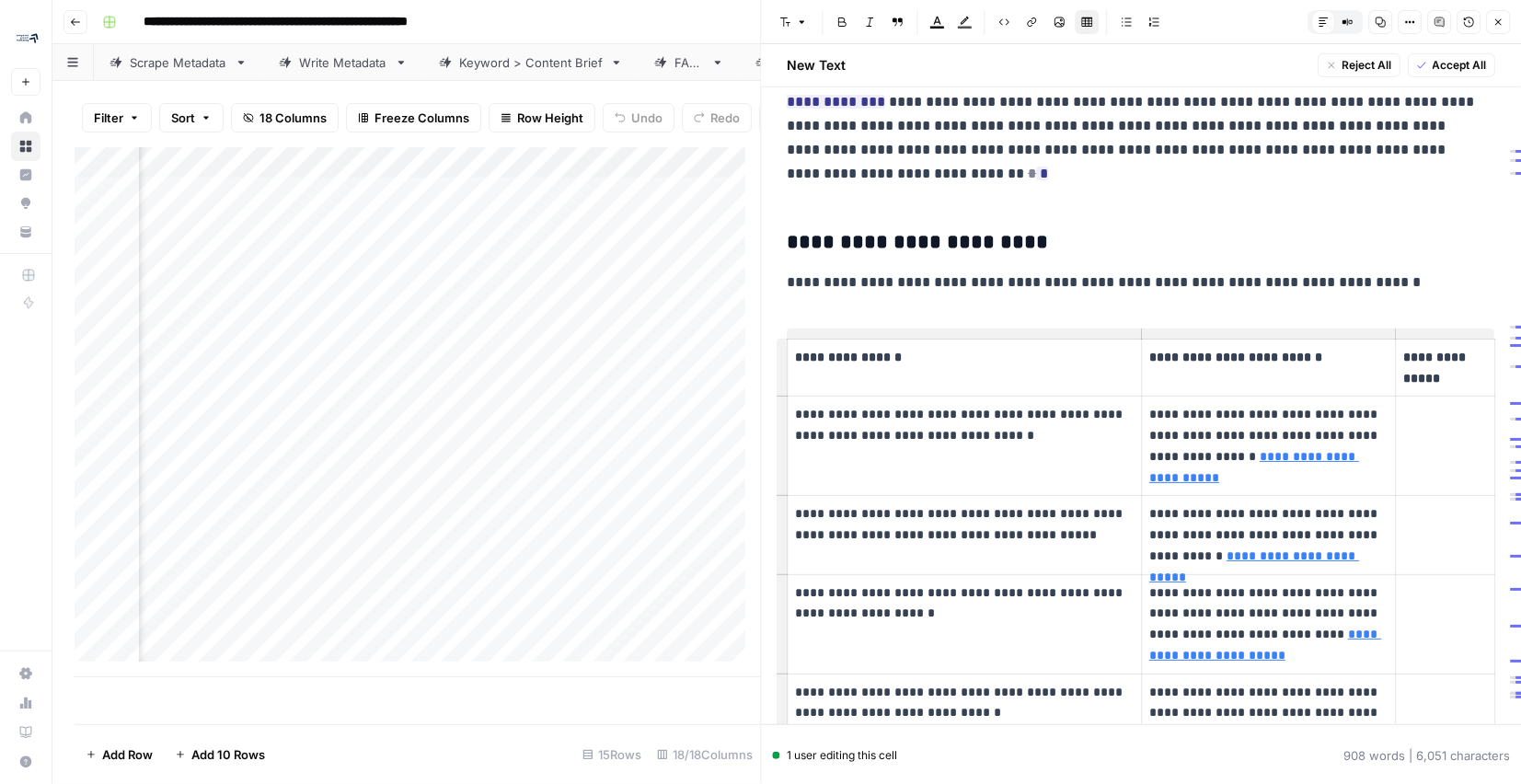
scroll to position [852, 0]
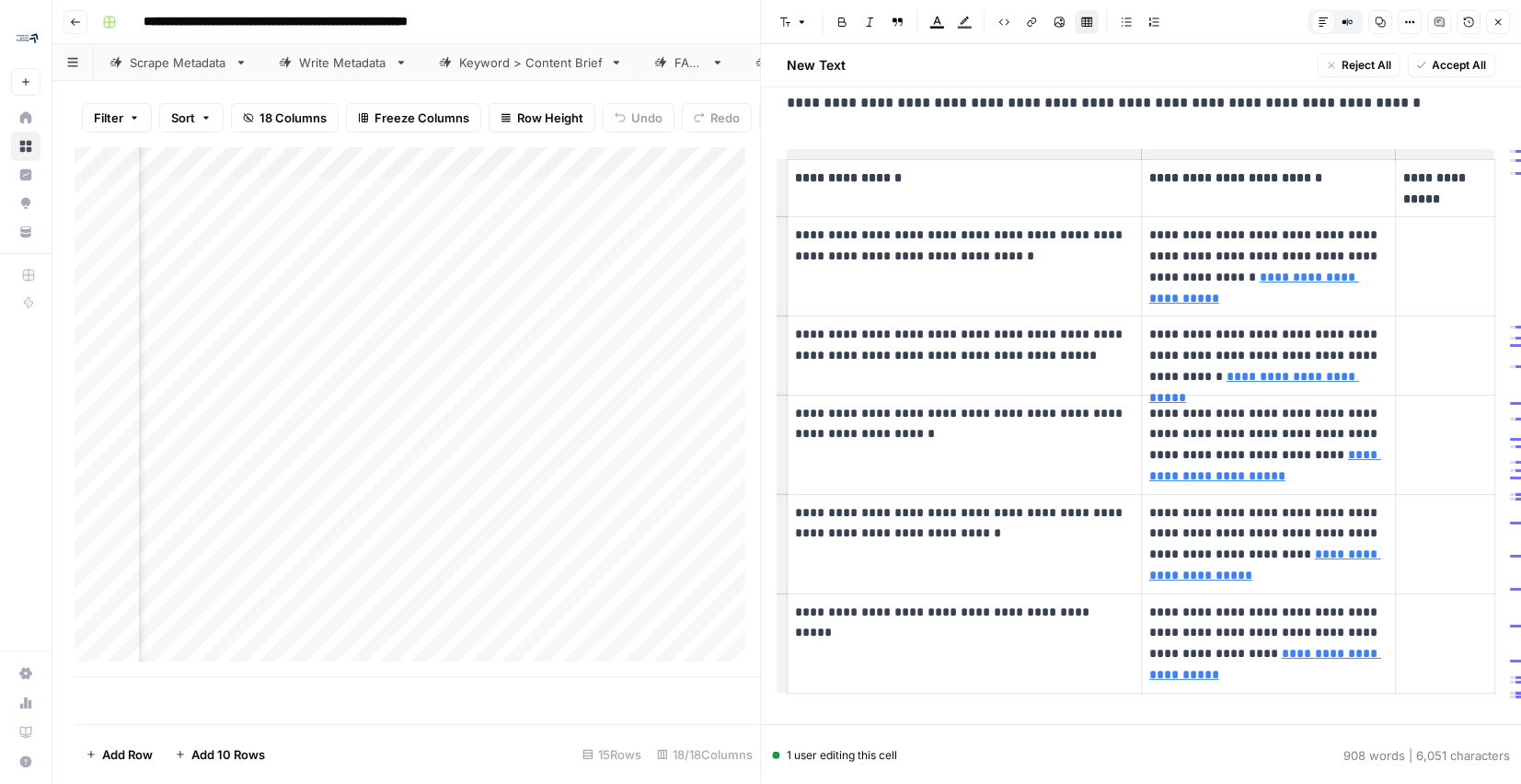
click at [1060, 257] on p "**********" at bounding box center [962, 245] width 331 height 42
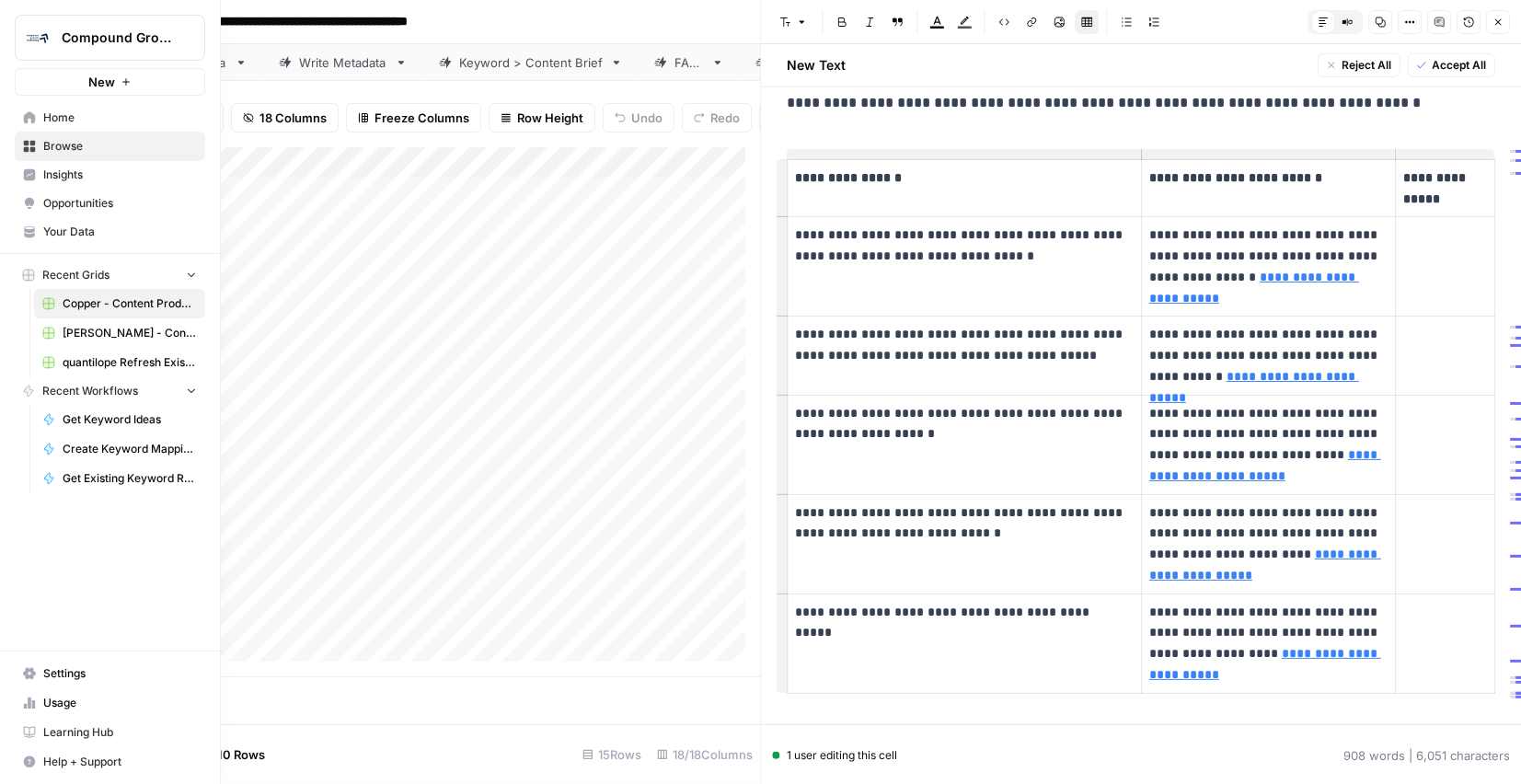
click at [50, 145] on span "Browse" at bounding box center [120, 146] width 153 height 17
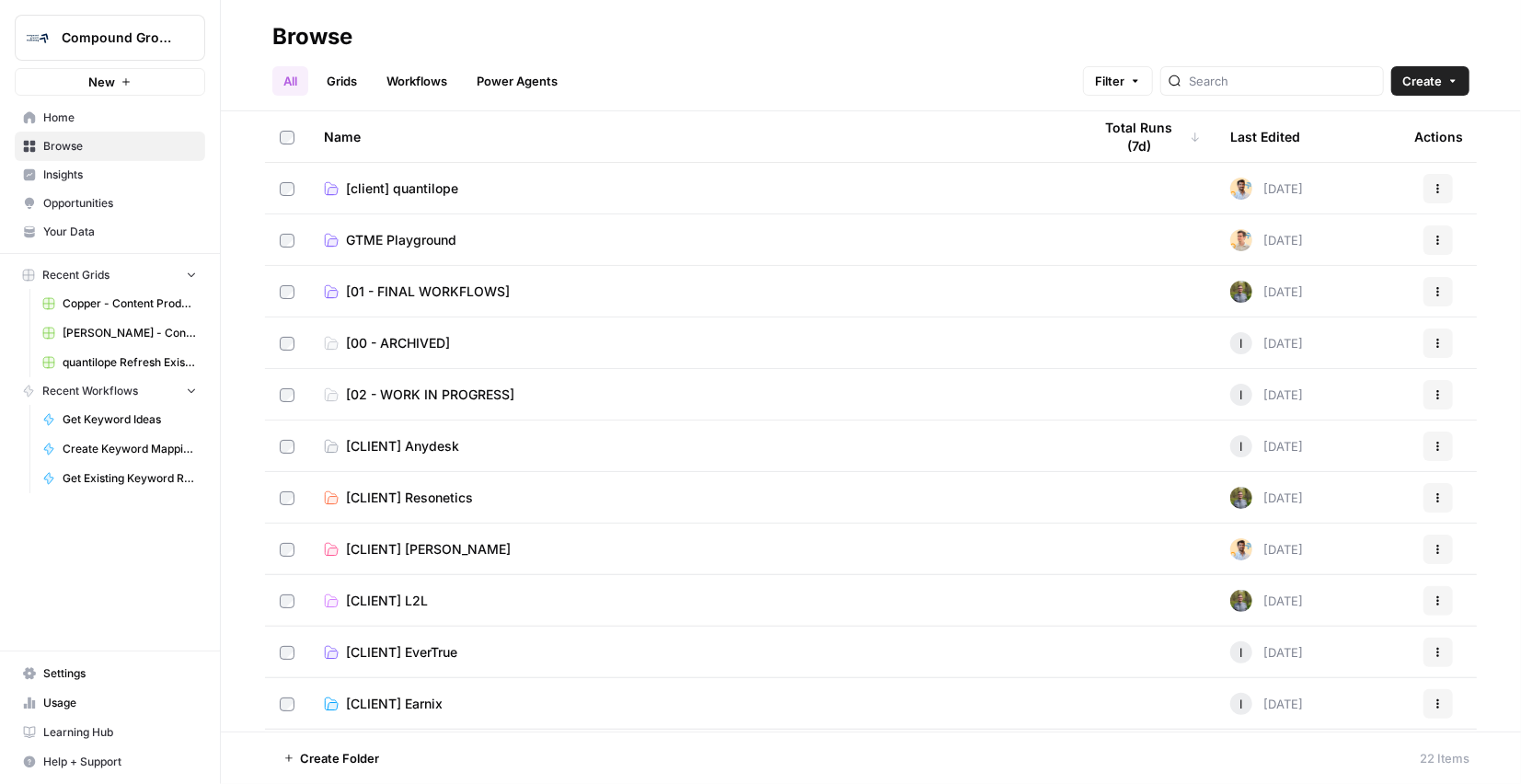
click at [539, 75] on link "Power Agents" at bounding box center [516, 81] width 103 height 30
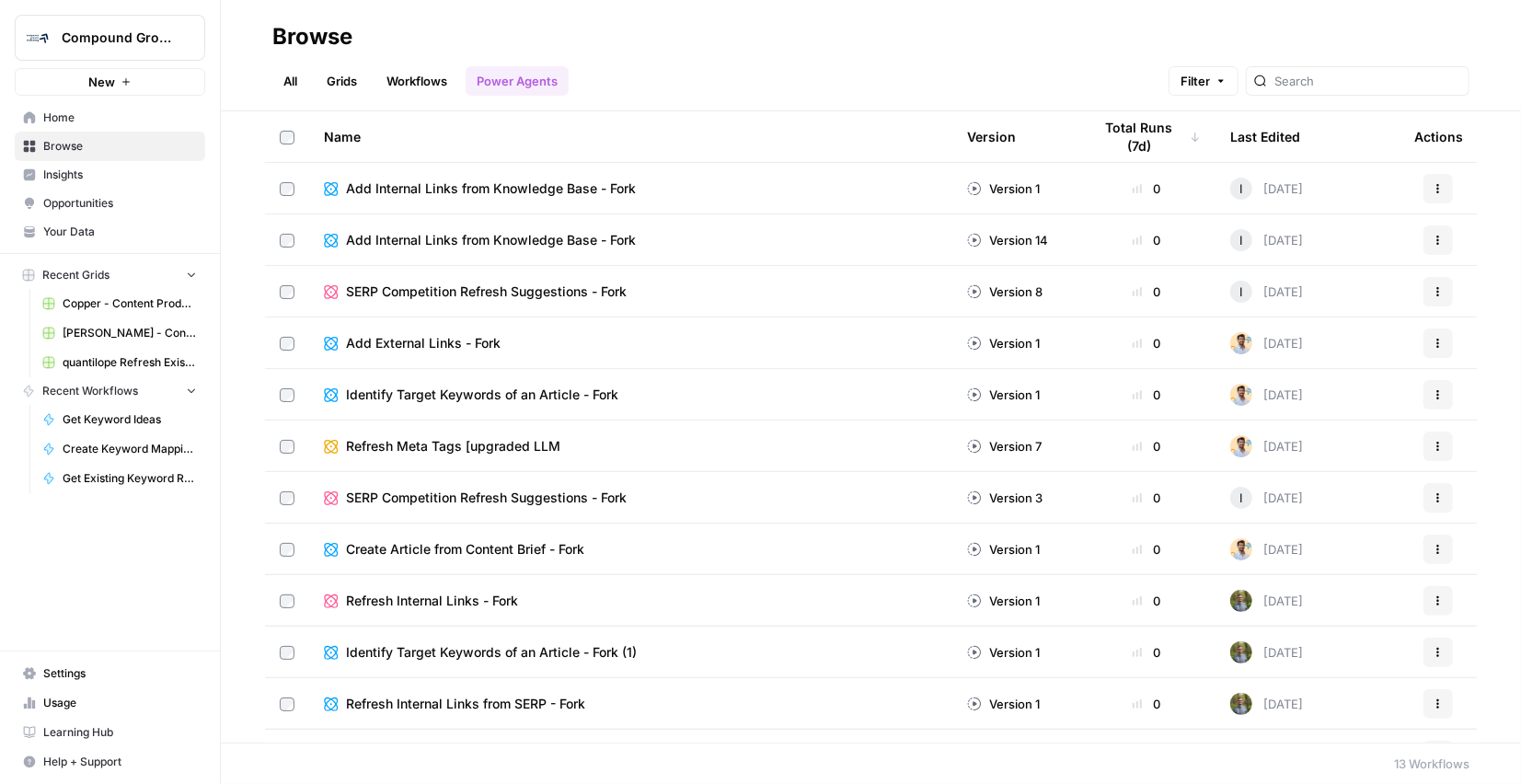
scroll to position [89, 0]
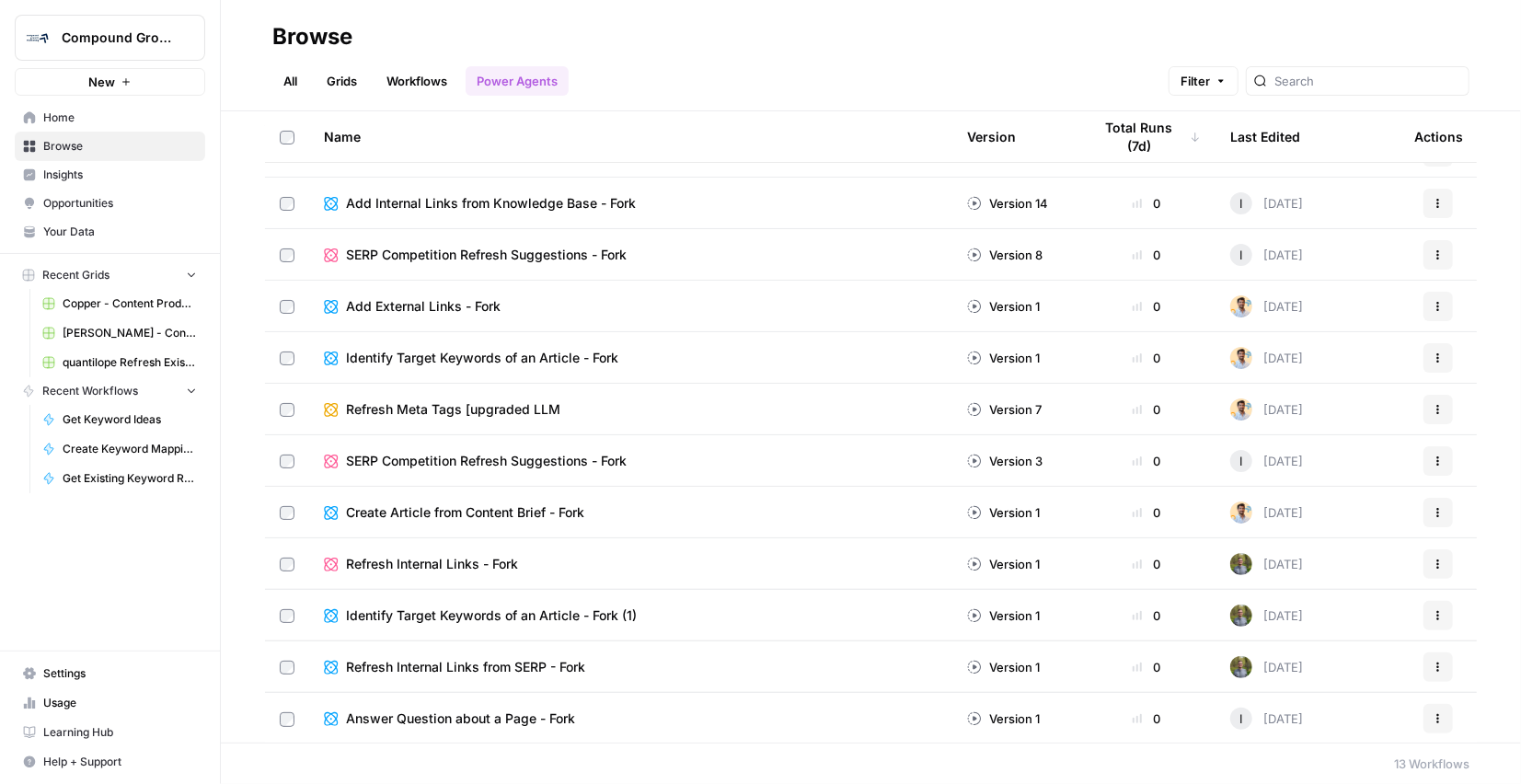
click at [424, 80] on link "Workflows" at bounding box center [417, 81] width 83 height 30
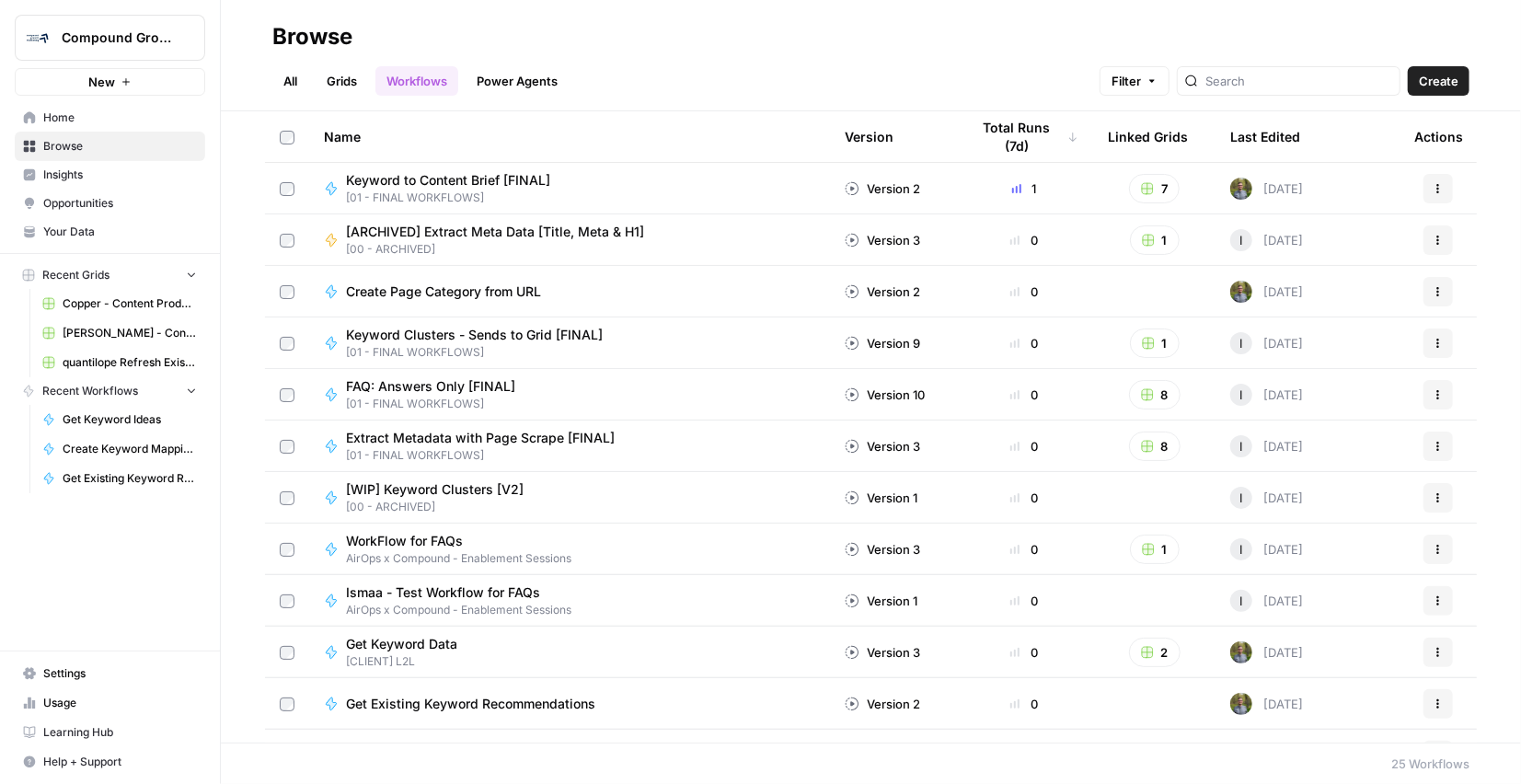
click at [1433, 83] on span "Create" at bounding box center [1439, 81] width 40 height 18
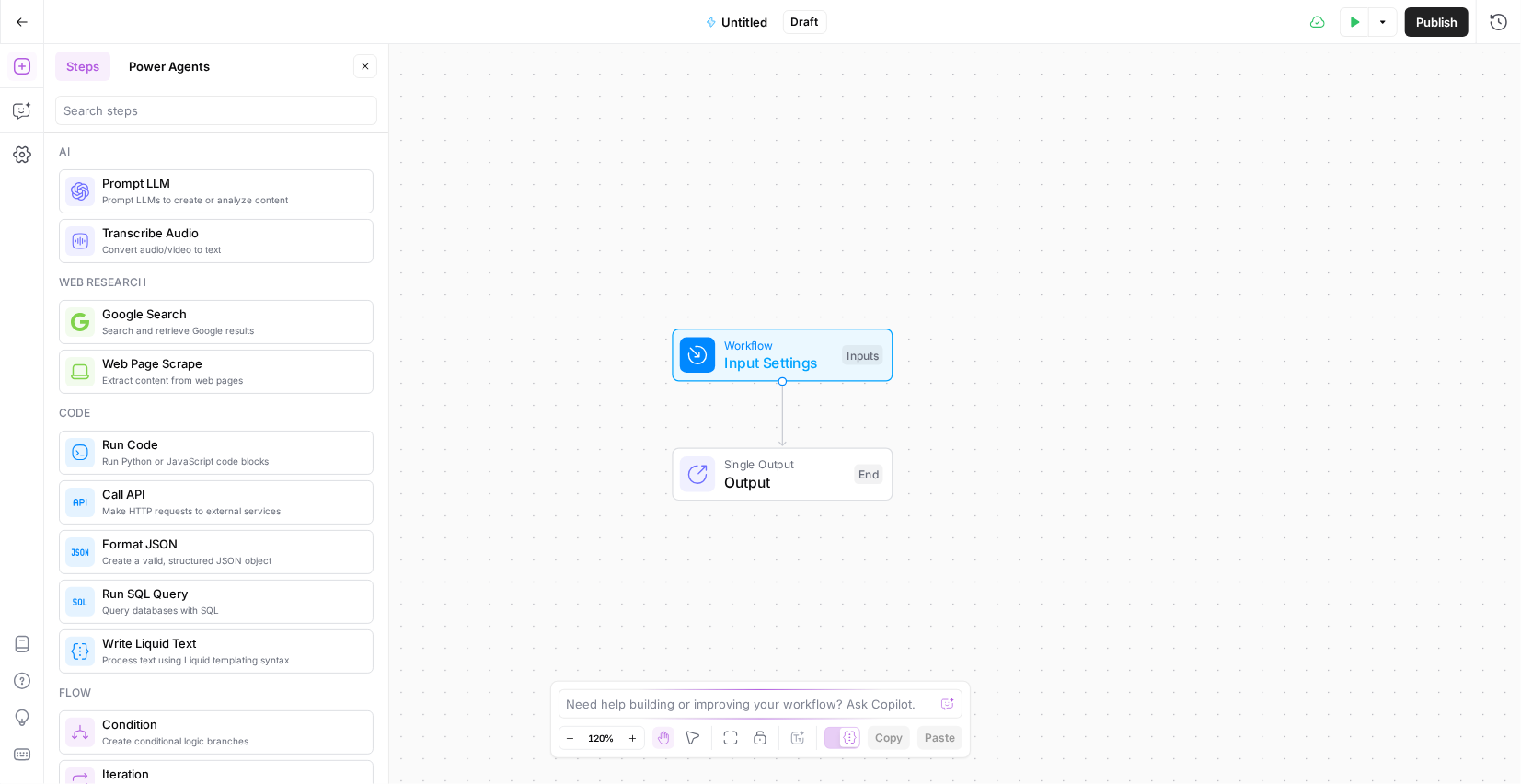
click at [159, 77] on button "Power Agents" at bounding box center [168, 67] width 103 height 30
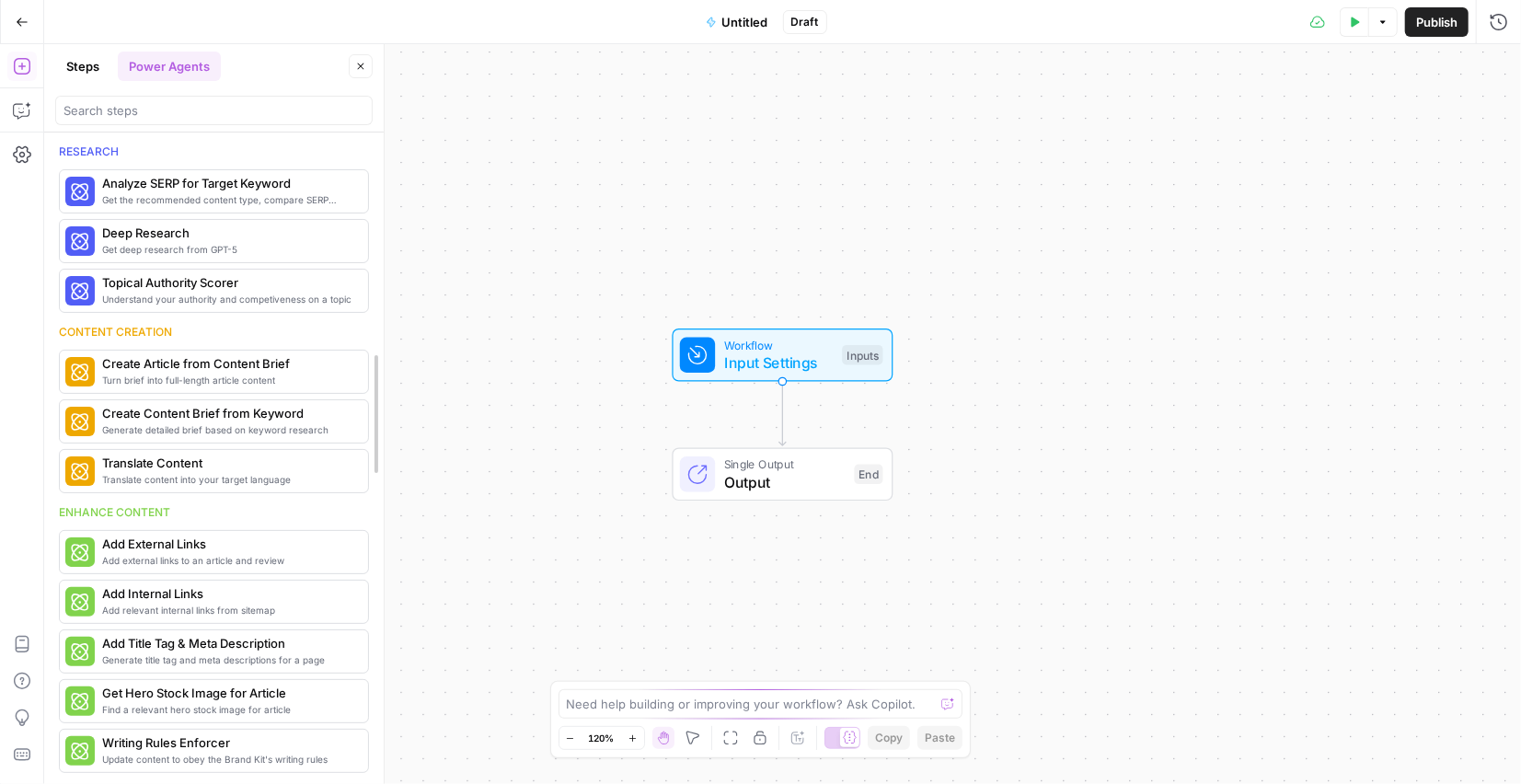
drag, startPoint x: 383, startPoint y: 205, endPoint x: 378, endPoint y: 260, distance: 55.2
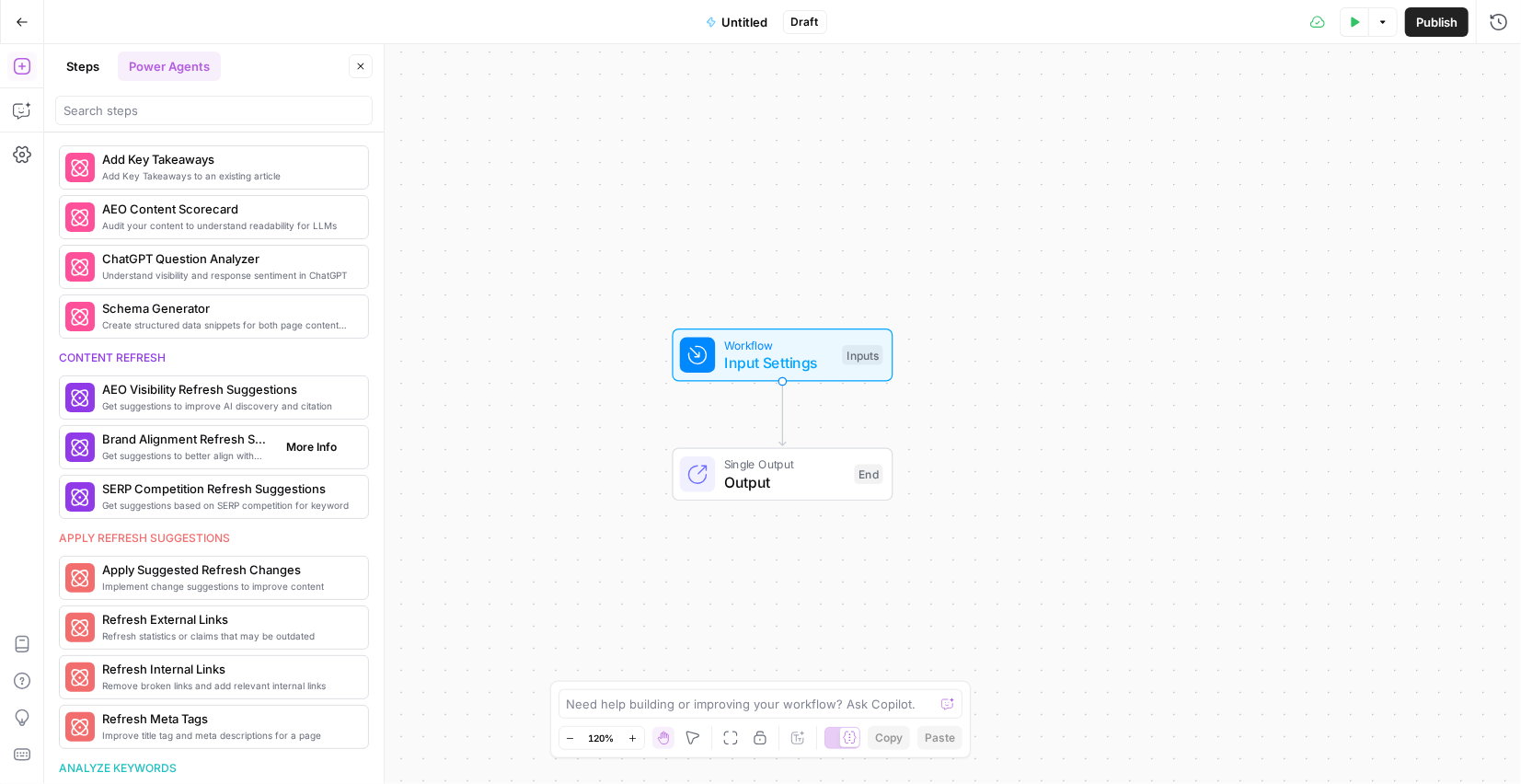
scroll to position [638, 0]
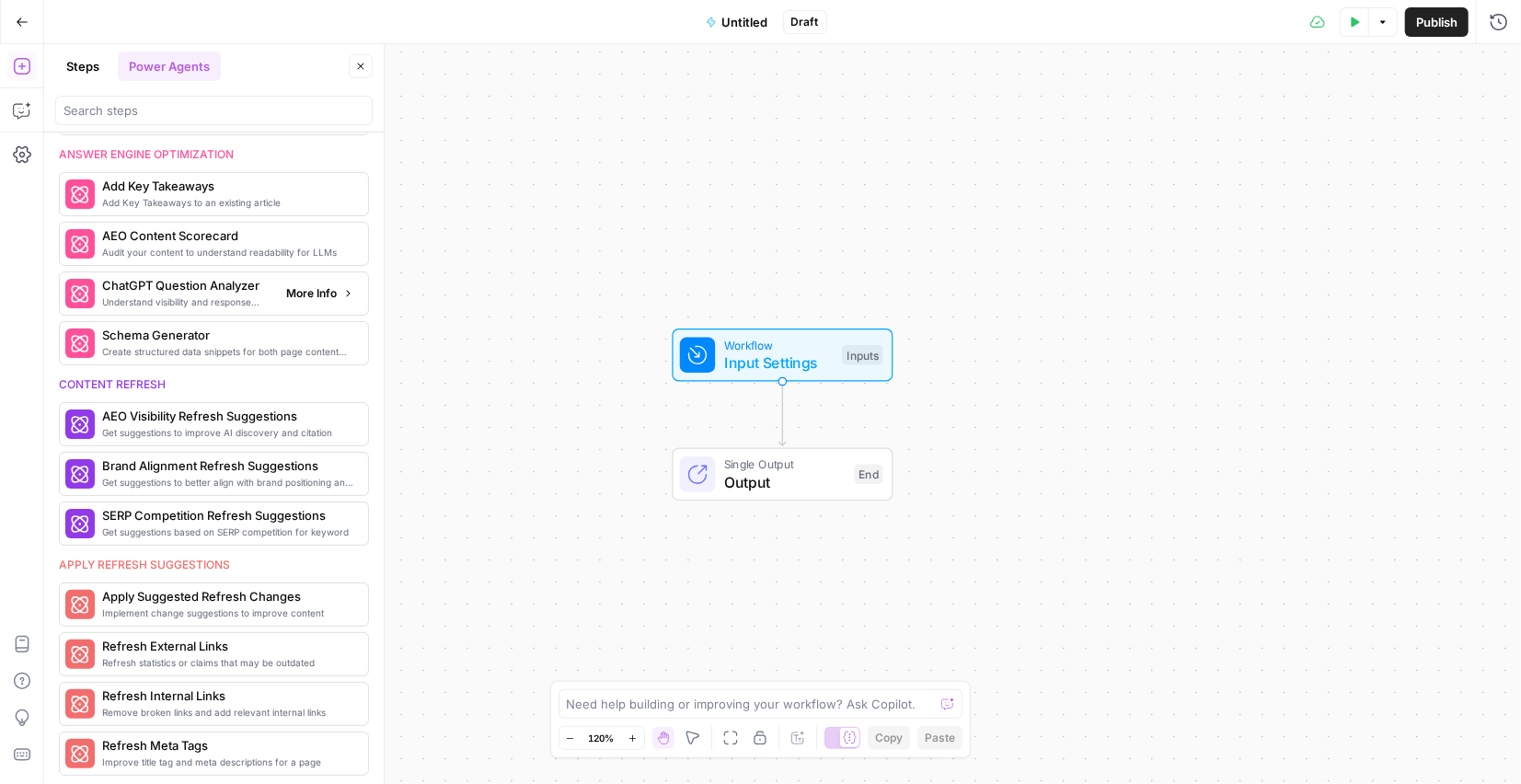
click at [173, 300] on div "Understand visibility and response sentiment in ChatGPT ChatGPT Question Analyz…" at bounding box center [213, 293] width 310 height 44
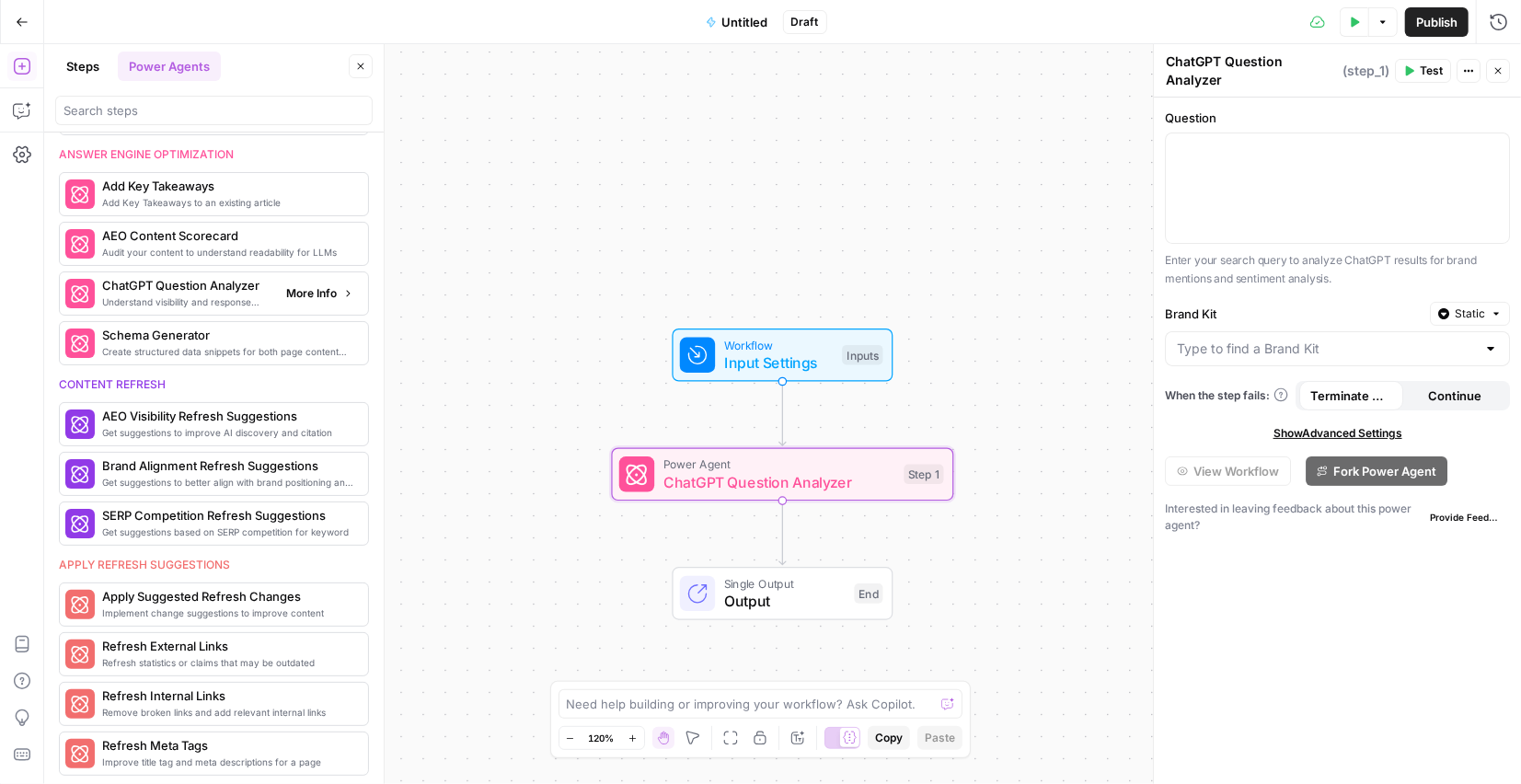
click at [286, 285] on span "More Info" at bounding box center [311, 293] width 51 height 17
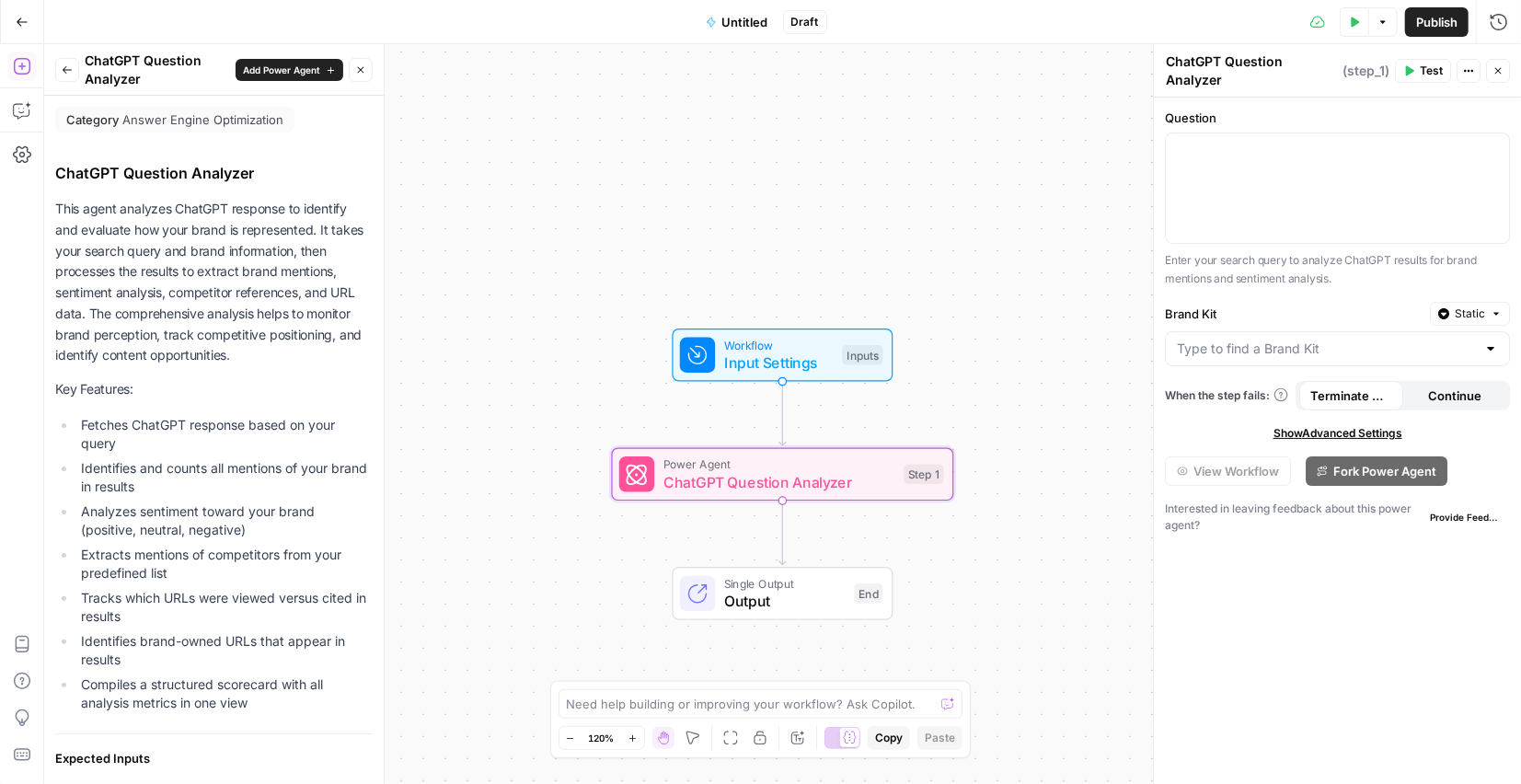
click at [62, 71] on icon "button" at bounding box center [67, 70] width 11 height 11
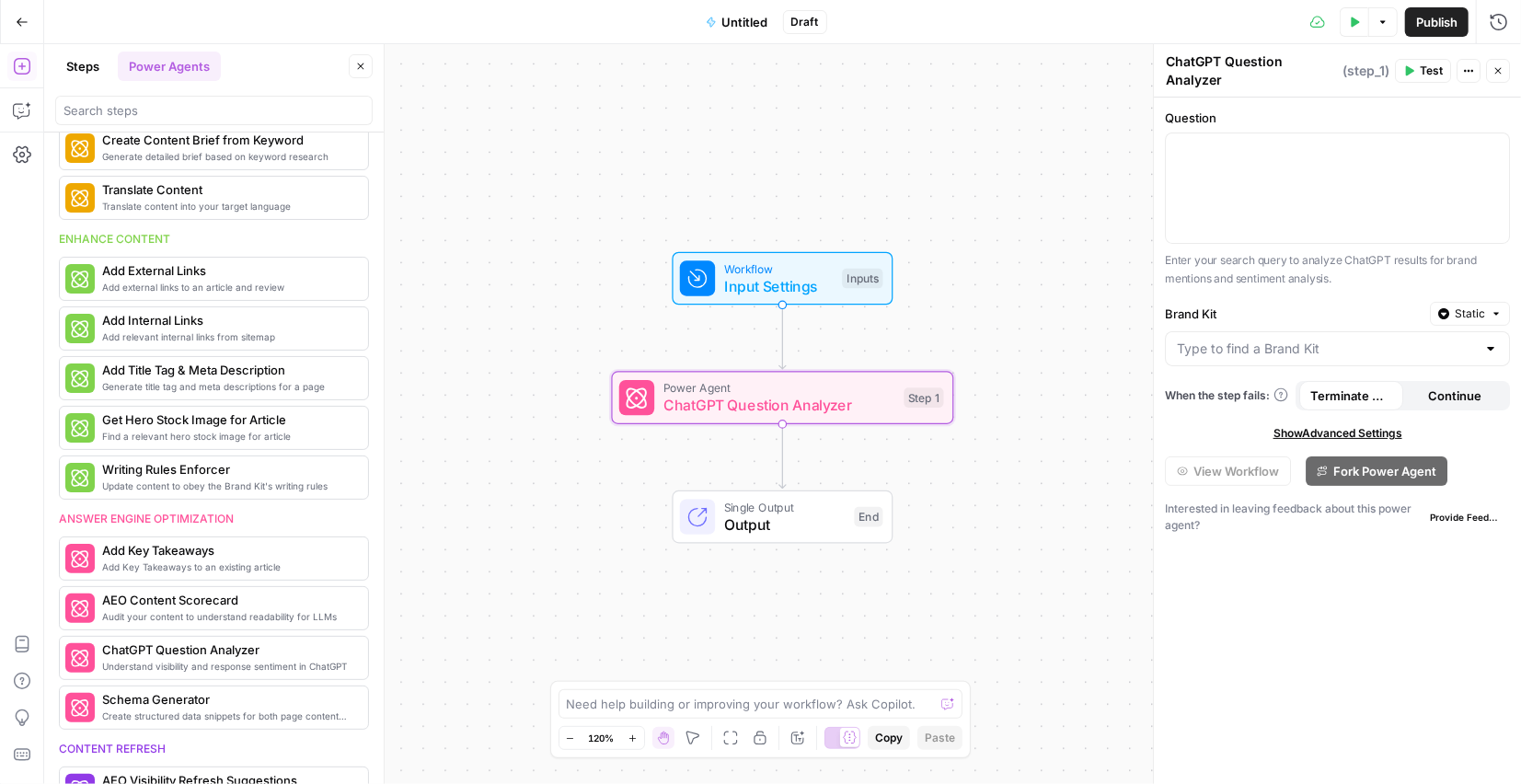
scroll to position [0, 0]
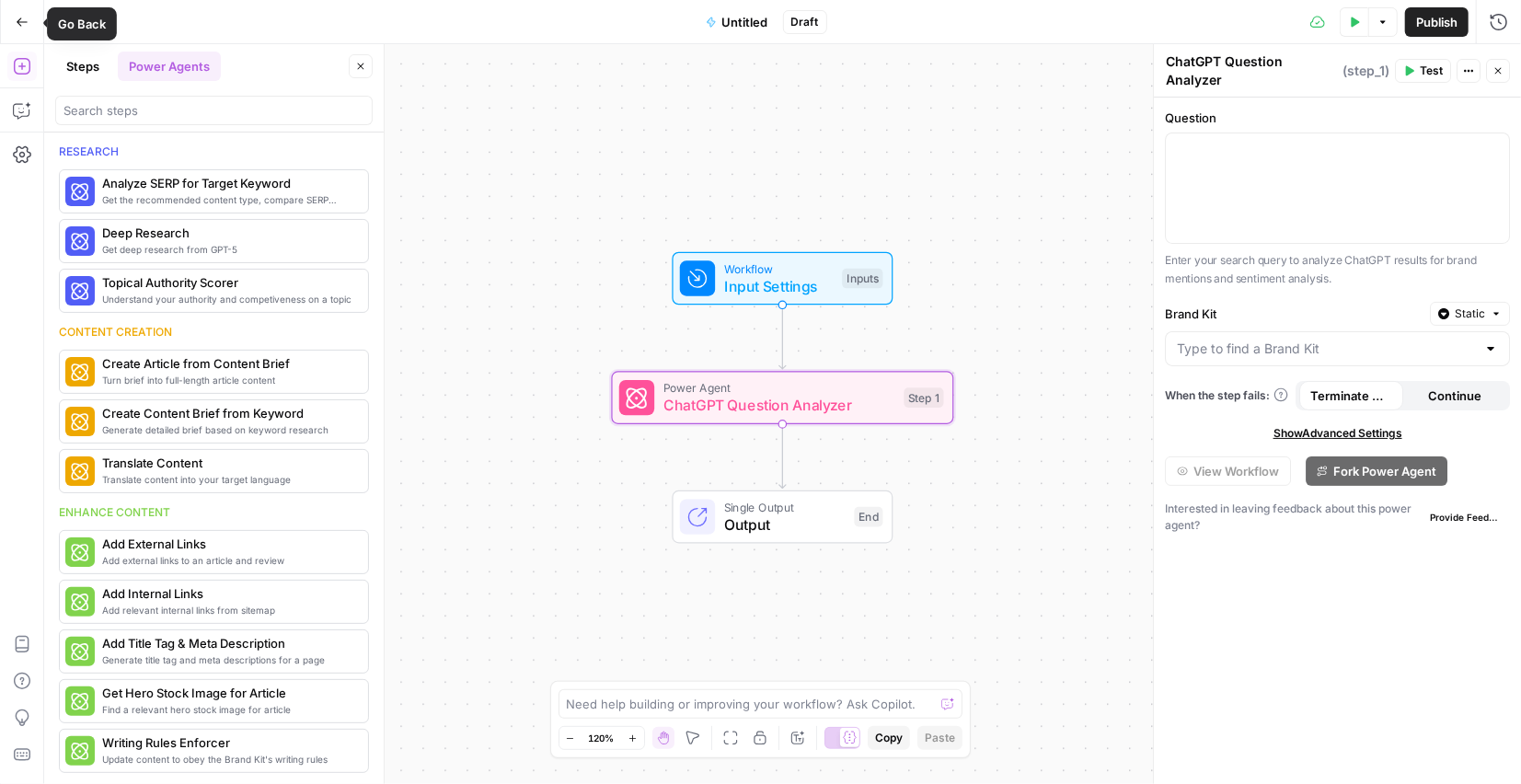
click at [27, 24] on icon "button" at bounding box center [22, 22] width 13 height 13
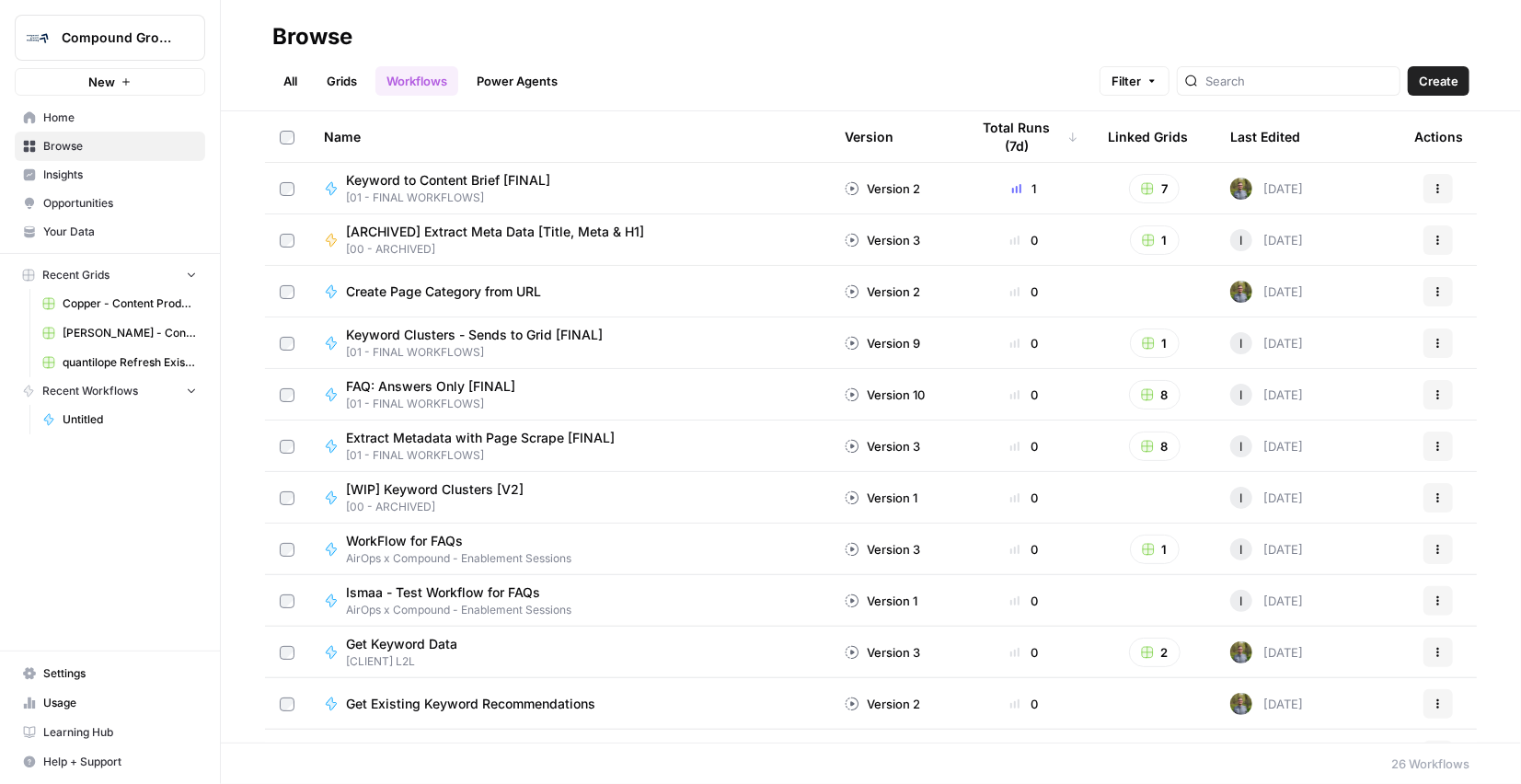
click at [47, 234] on span "Your Data" at bounding box center [120, 231] width 153 height 17
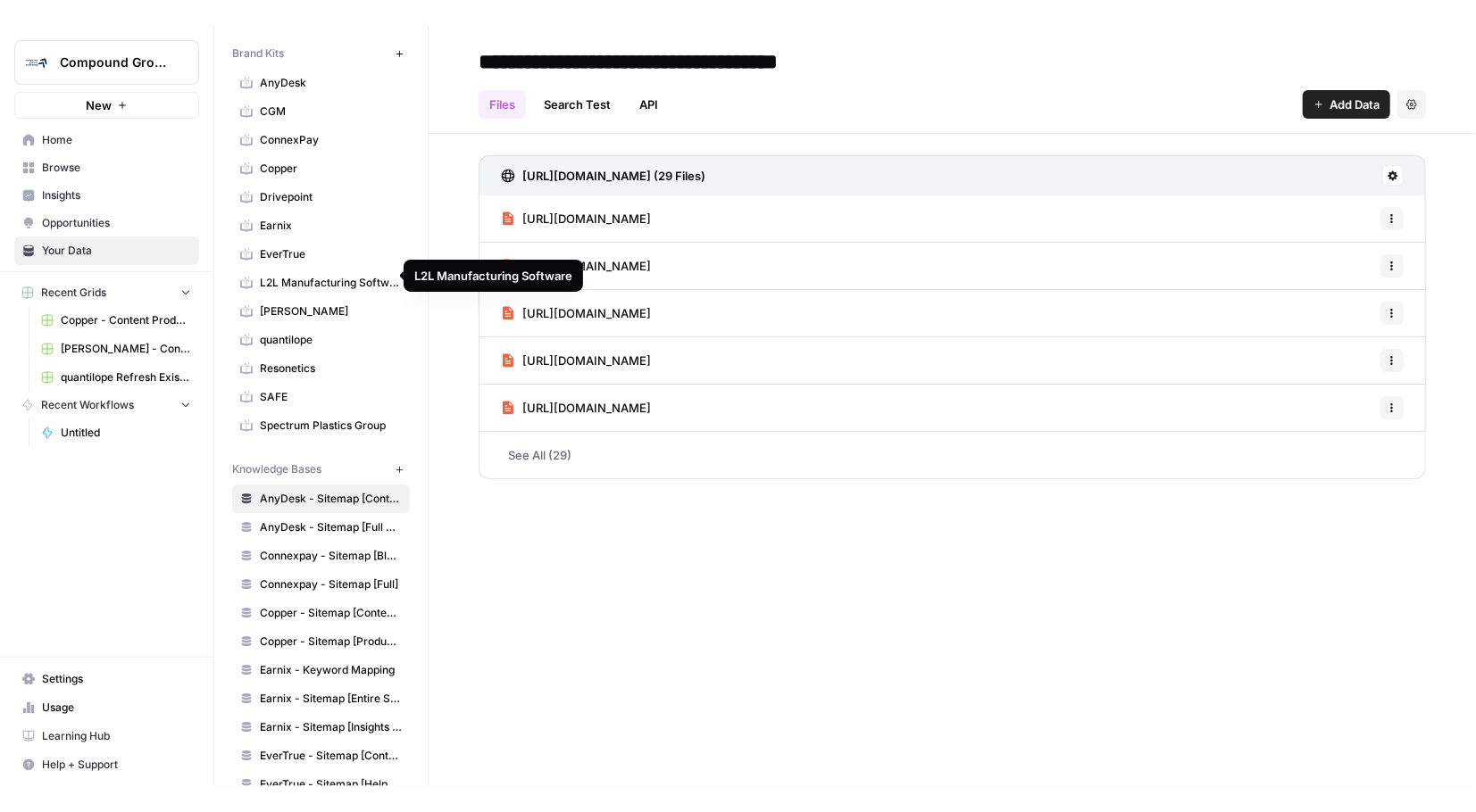
scroll to position [53, 0]
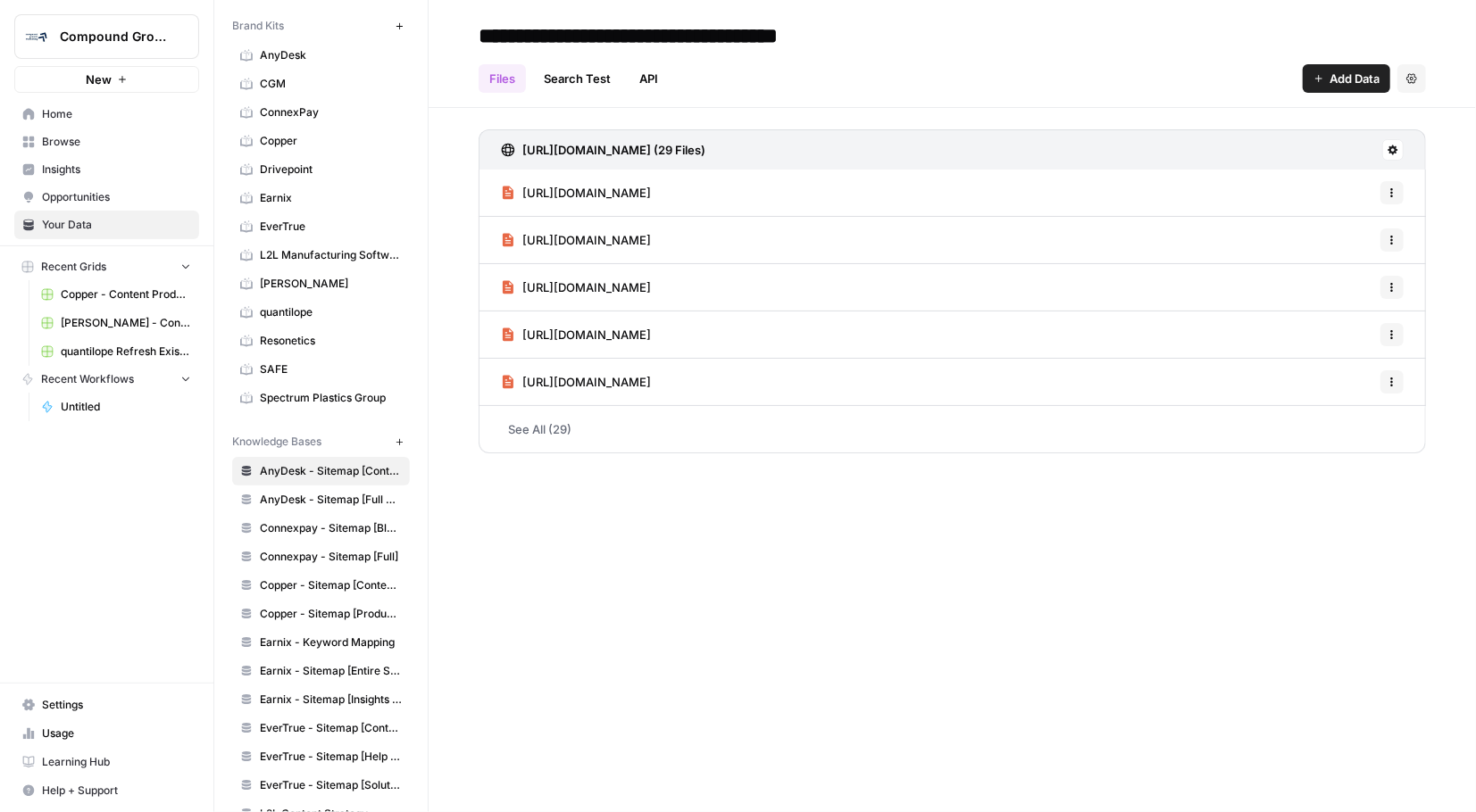
click at [55, 231] on span "Your Data" at bounding box center [116, 224] width 149 height 16
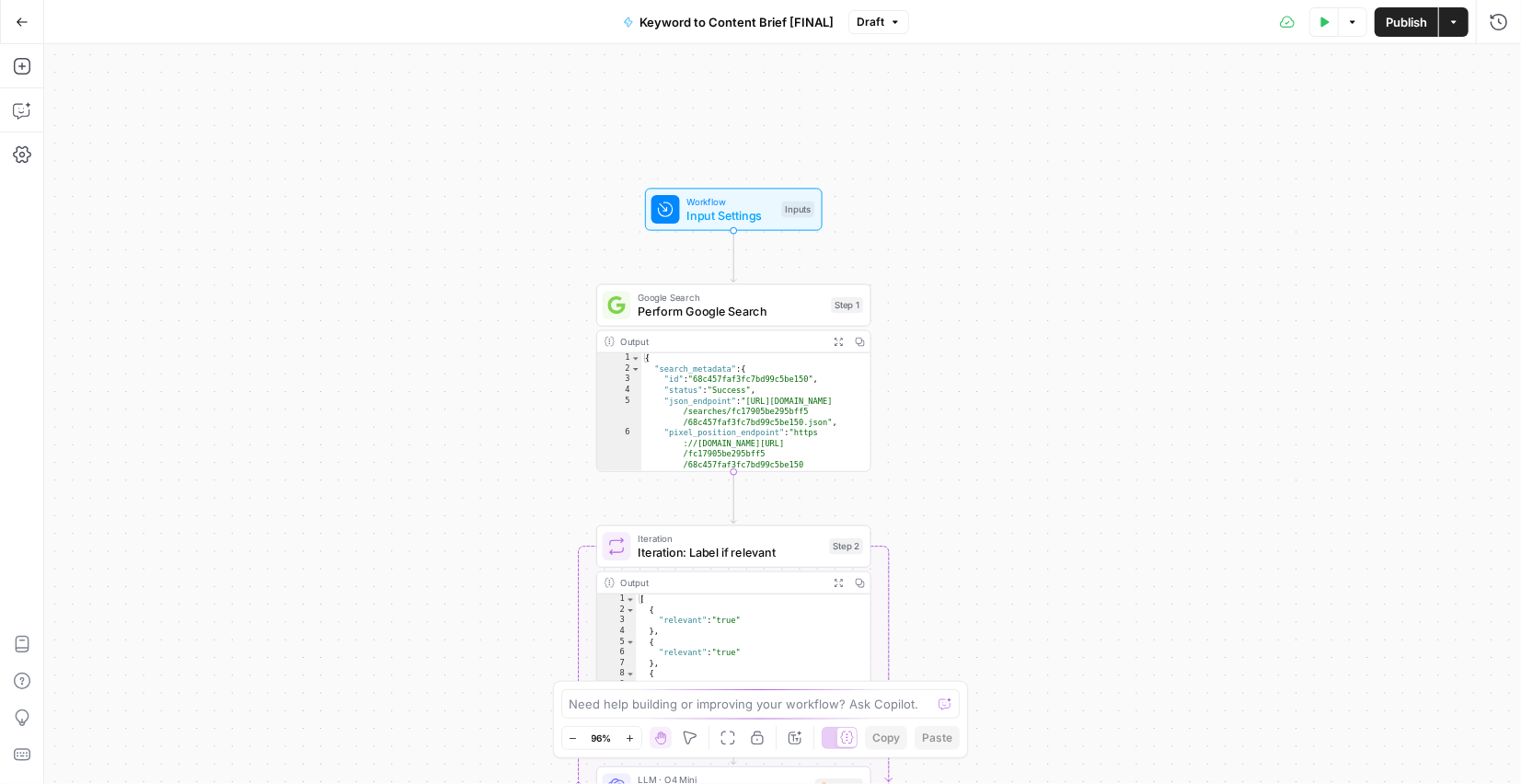
drag, startPoint x: 847, startPoint y: 359, endPoint x: 948, endPoint y: 468, distance: 148.6
click at [948, 468] on div "Workflow Input Settings Inputs Google Search Perform Google Search Step 1 Outpu…" at bounding box center [782, 413] width 1477 height 739
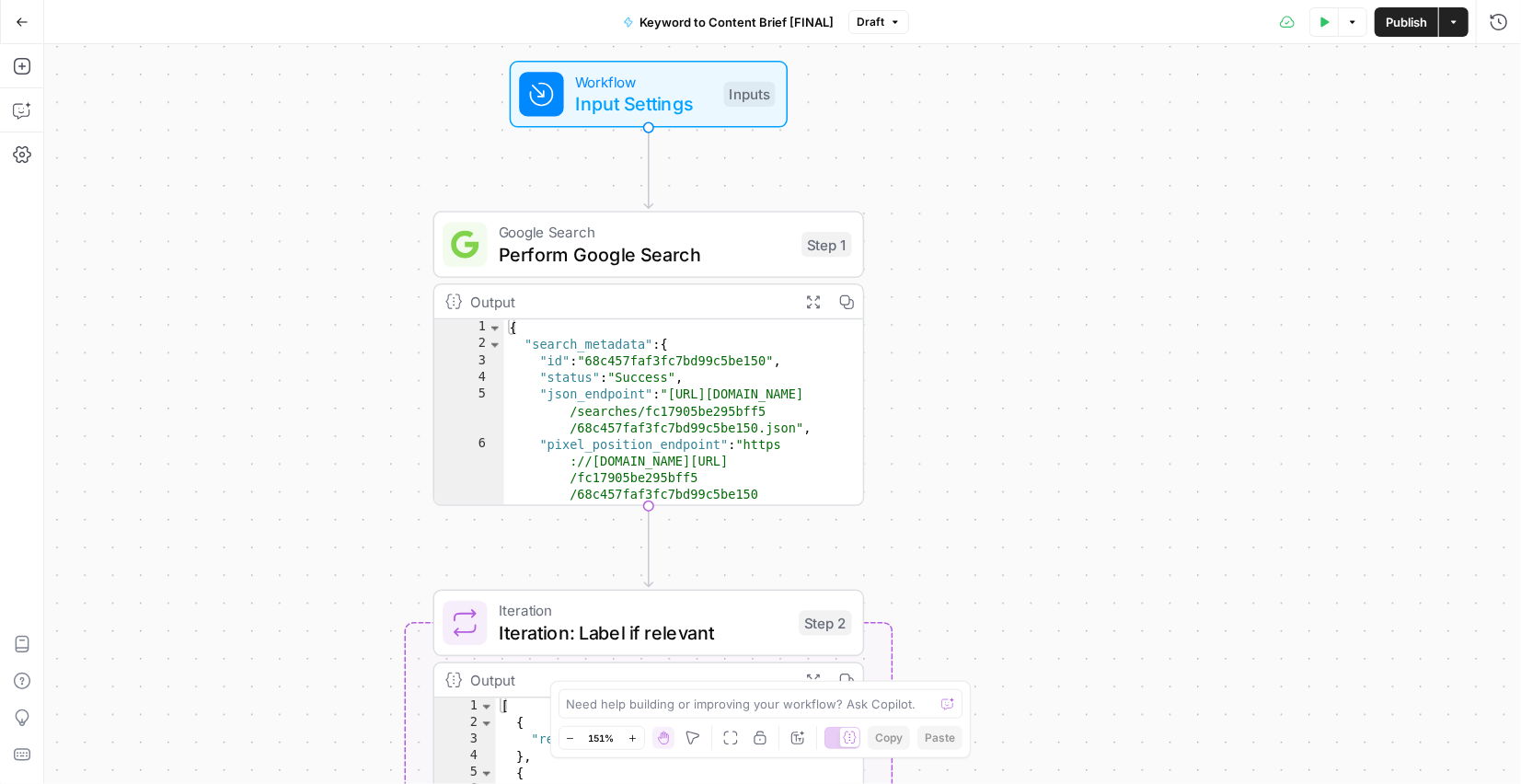
drag, startPoint x: 920, startPoint y: 449, endPoint x: 962, endPoint y: 470, distance: 47.0
click at [965, 473] on div "Workflow Input Settings Inputs Google Search Perform Google Search Step 1 Outpu…" at bounding box center [782, 413] width 1477 height 739
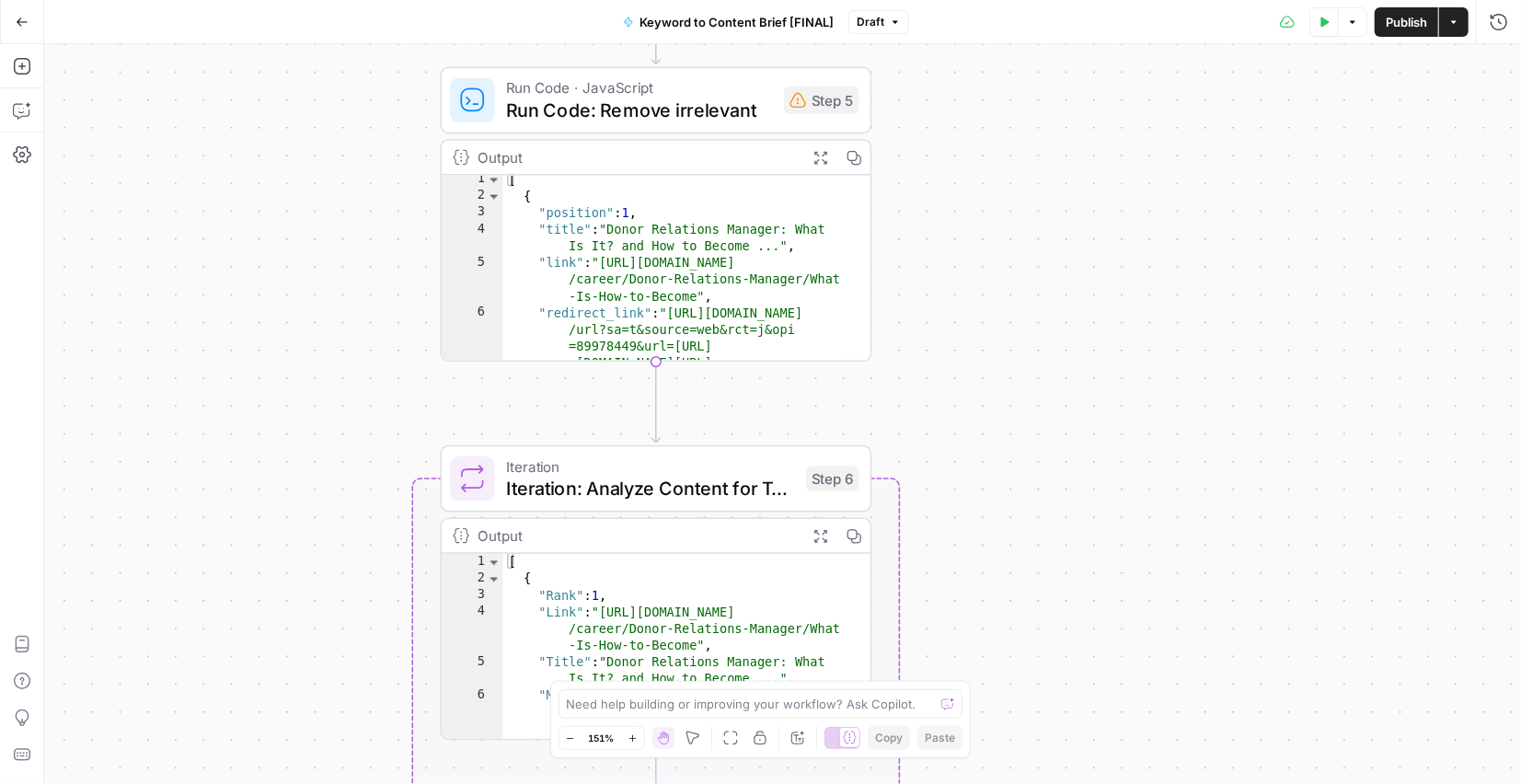
scroll to position [77, 0]
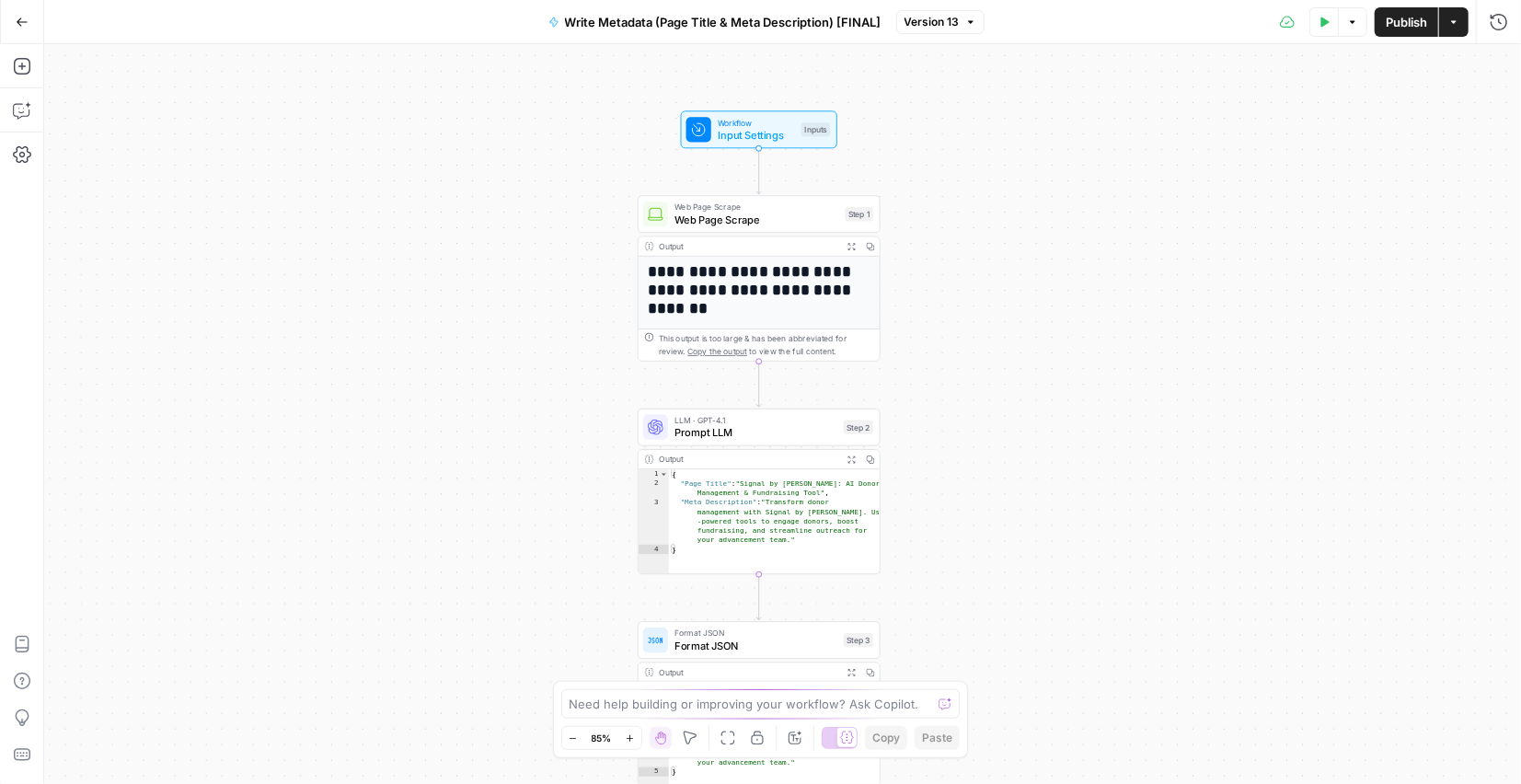
drag, startPoint x: 950, startPoint y: 305, endPoint x: 970, endPoint y: 486, distance: 182.1
click at [970, 486] on div "**********" at bounding box center [782, 413] width 1477 height 739
